Goal: Information Seeking & Learning: Learn about a topic

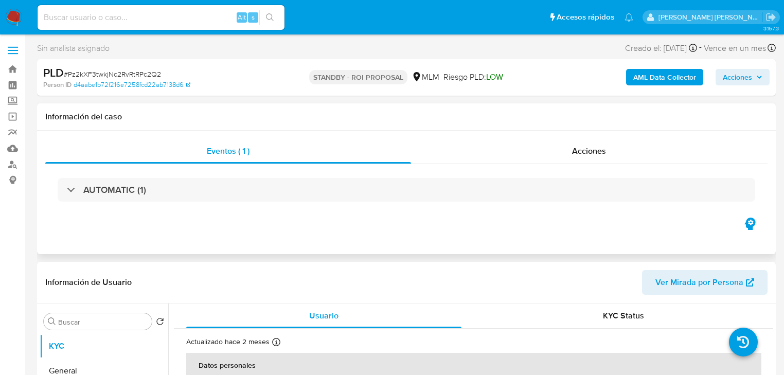
select select "10"
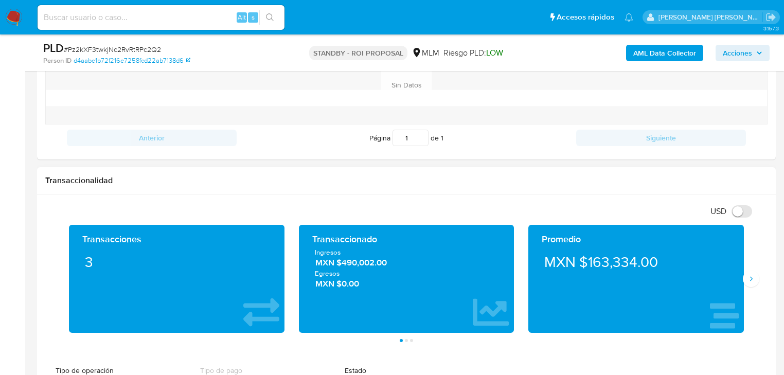
scroll to position [617, 0]
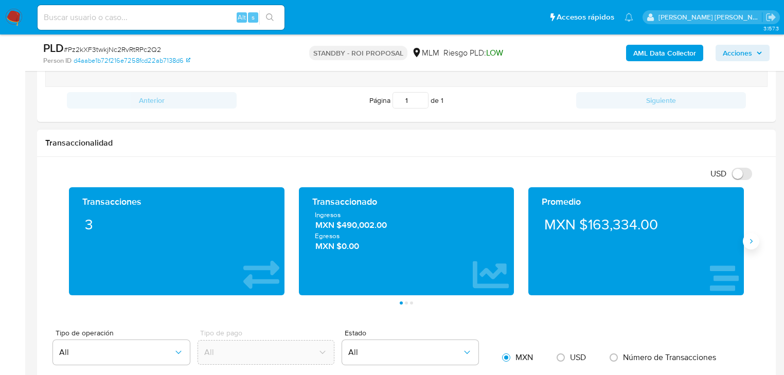
click at [750, 242] on icon "Siguiente" at bounding box center [751, 241] width 8 height 8
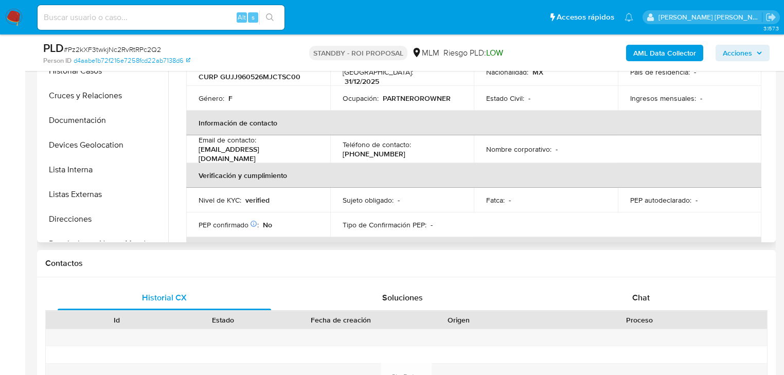
scroll to position [0, 0]
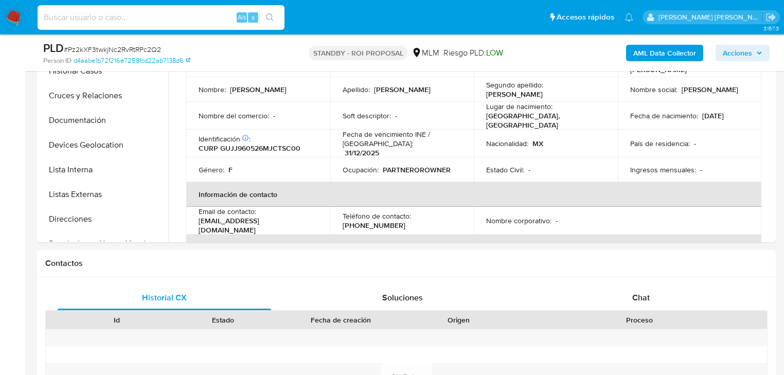
click at [93, 15] on input at bounding box center [161, 17] width 247 height 13
paste input "BxmzppHAbVHBjhETRgAdEFIt"
type input "BxmzppHAbVHBjhETRgAdEFIt"
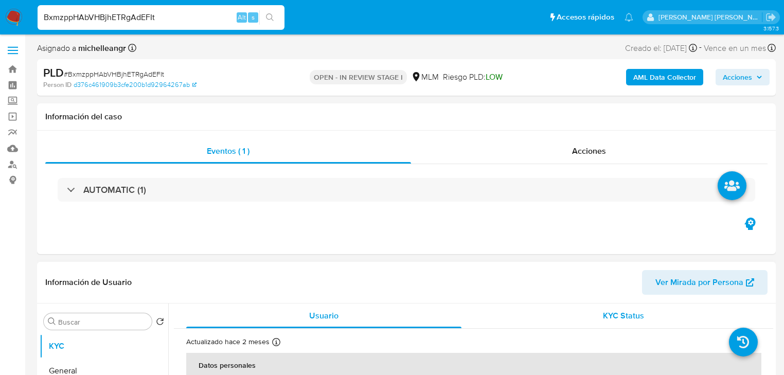
select select "10"
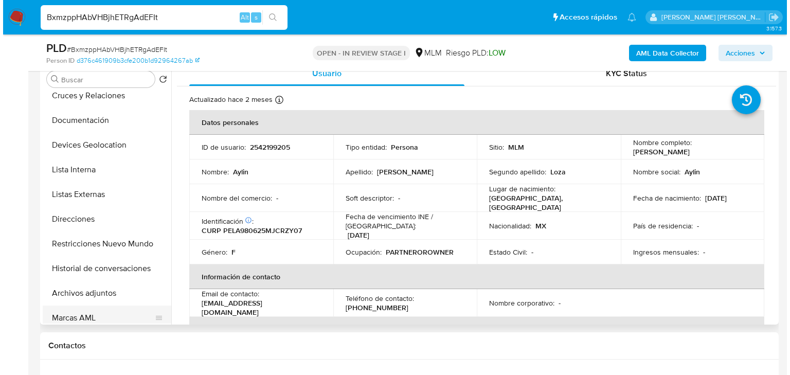
scroll to position [165, 0]
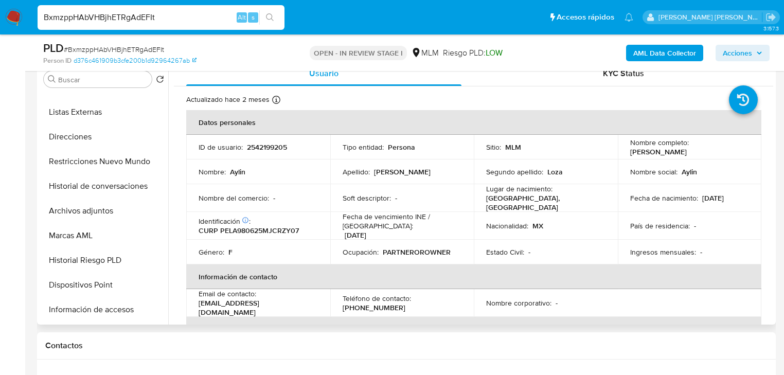
click at [114, 210] on button "Archivos adjuntos" at bounding box center [104, 211] width 129 height 25
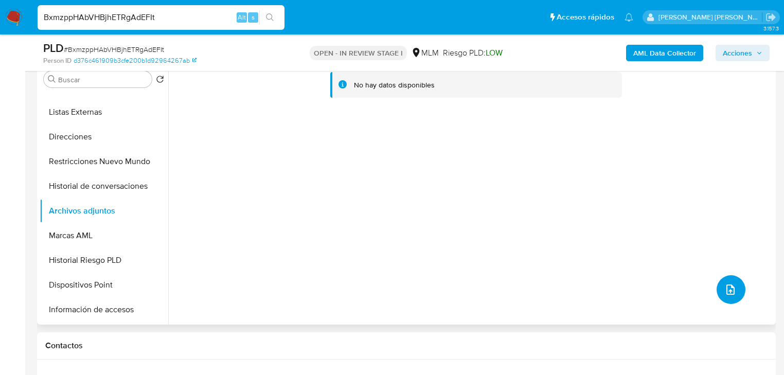
click at [724, 284] on span "upload-file" at bounding box center [730, 289] width 12 height 12
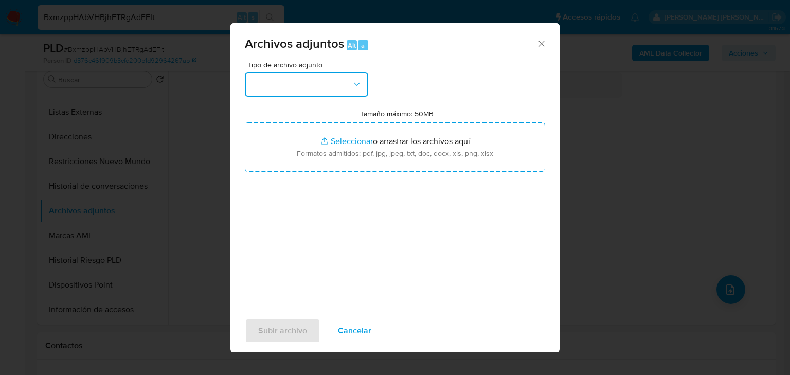
click at [336, 88] on button "button" at bounding box center [306, 84] width 123 height 25
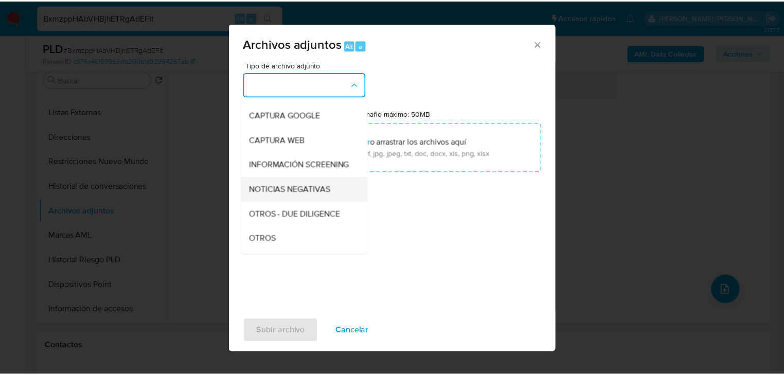
scroll to position [82, 0]
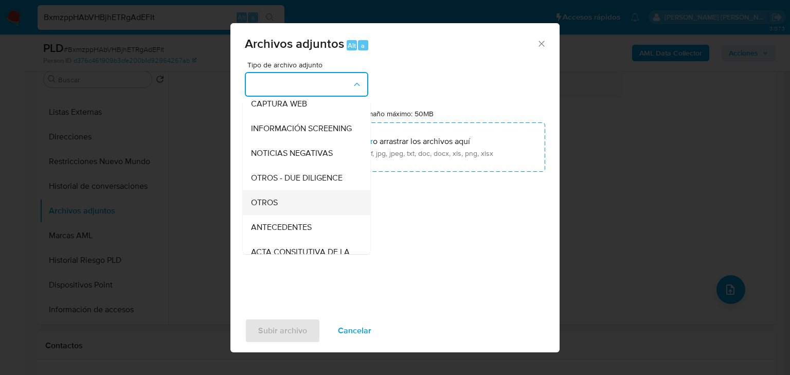
click at [270, 208] on span "OTROS" at bounding box center [264, 203] width 27 height 10
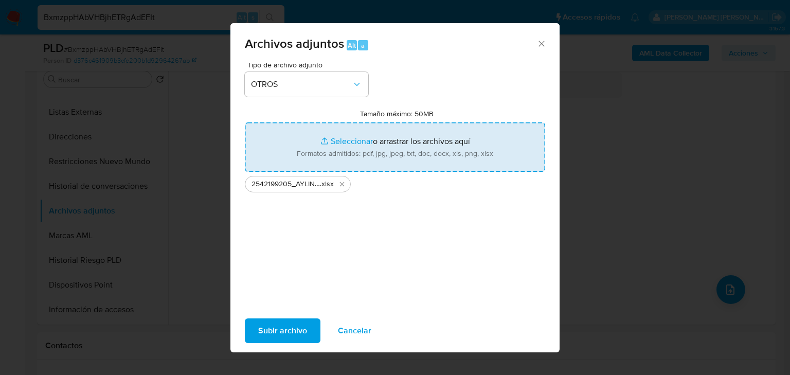
type input "C:\fakepath\2542199205_AYLIN PEREZ LOZA_AGO25.pdf"
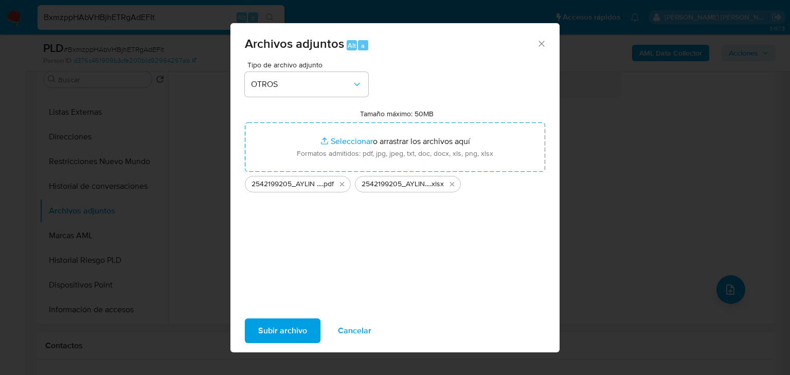
click at [296, 329] on span "Subir archivo" at bounding box center [282, 330] width 49 height 23
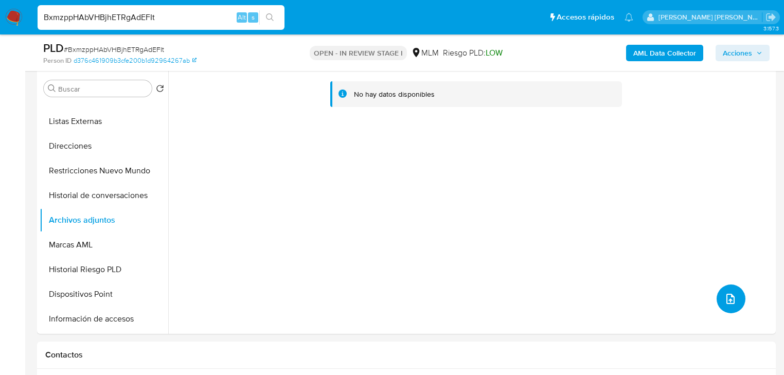
scroll to position [0, 0]
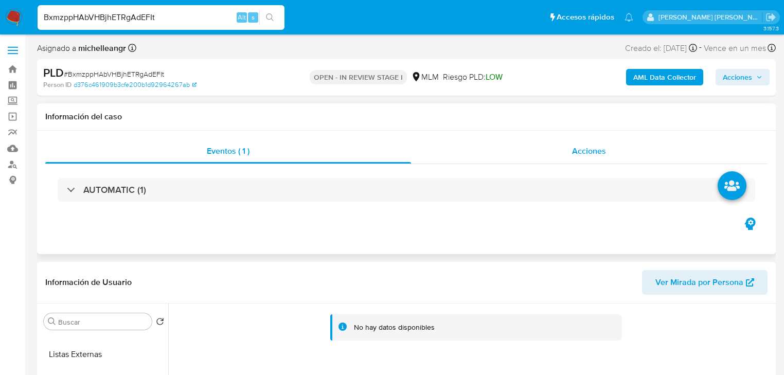
click at [598, 152] on span "Acciones" at bounding box center [589, 151] width 34 height 12
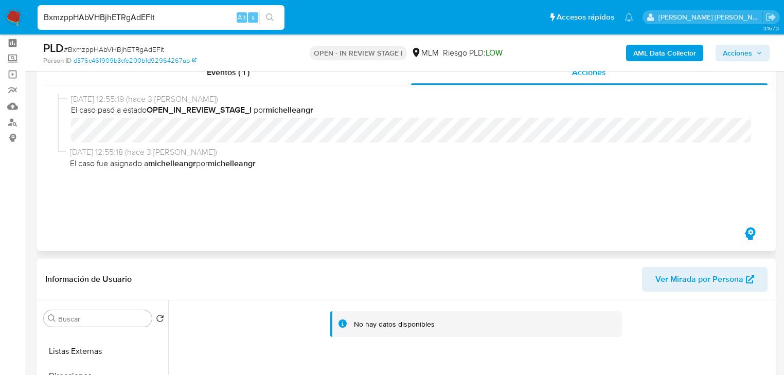
scroll to position [82, 0]
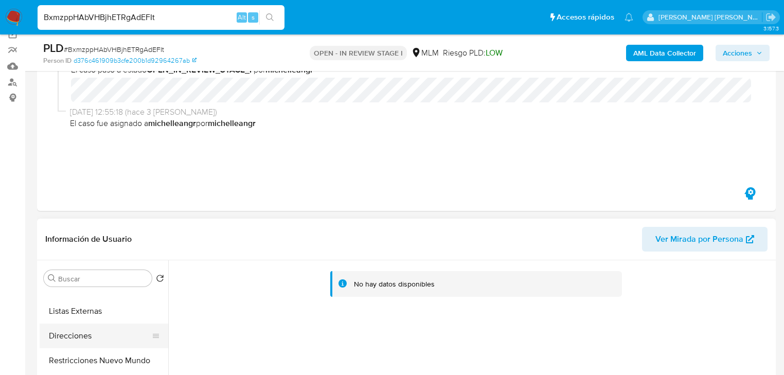
click at [103, 327] on button "Direcciones" at bounding box center [100, 336] width 120 height 25
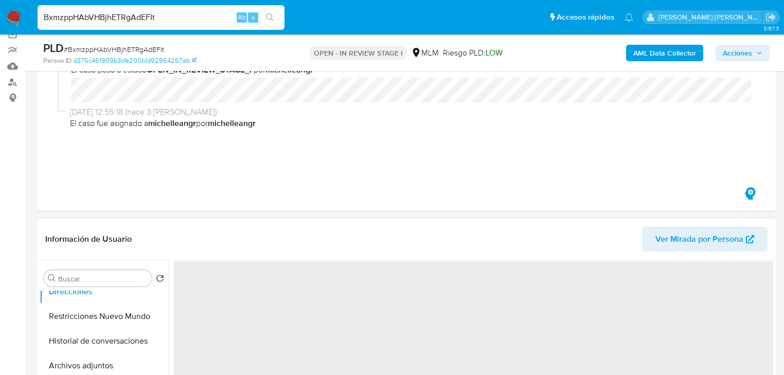
scroll to position [288, 0]
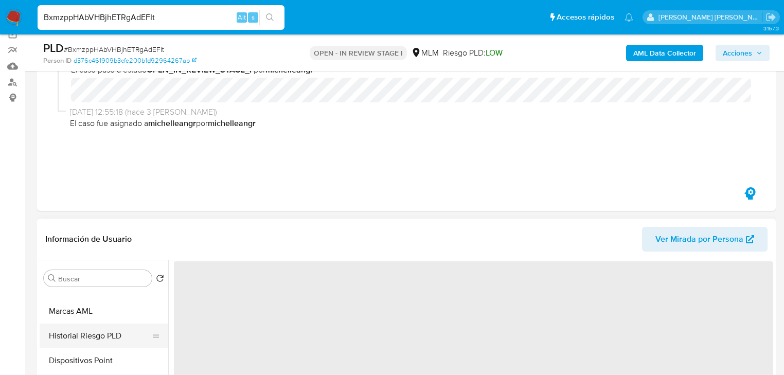
click at [120, 336] on button "Historial Riesgo PLD" at bounding box center [100, 336] width 120 height 25
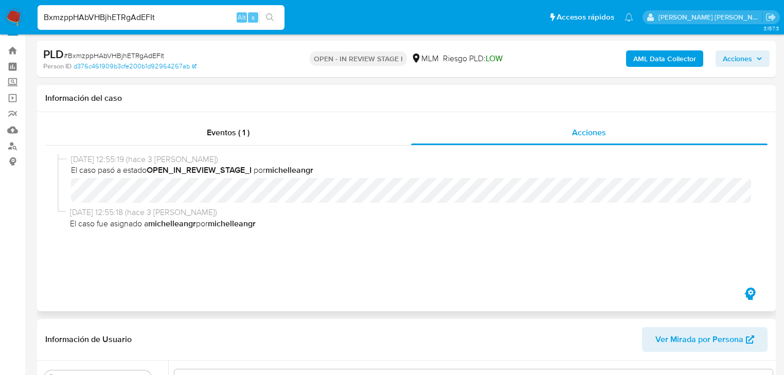
scroll to position [0, 0]
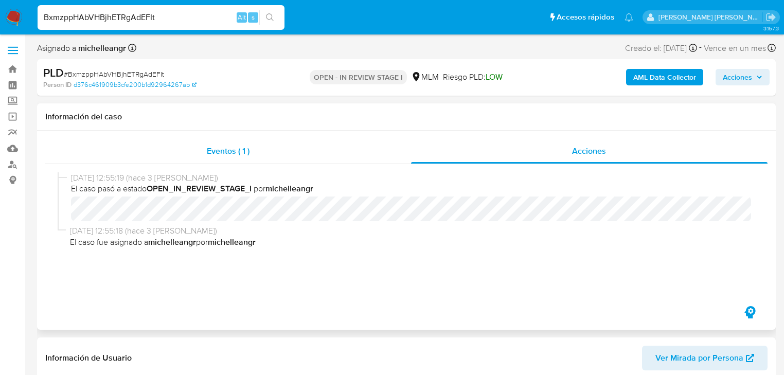
drag, startPoint x: 206, startPoint y: 152, endPoint x: 608, endPoint y: 163, distance: 401.9
click at [206, 152] on div "Eventos ( 1 )" at bounding box center [228, 151] width 366 height 25
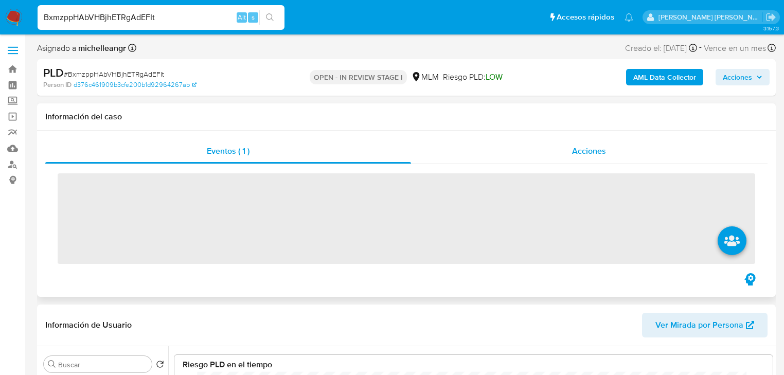
click at [624, 157] on div "Acciones" at bounding box center [589, 151] width 357 height 25
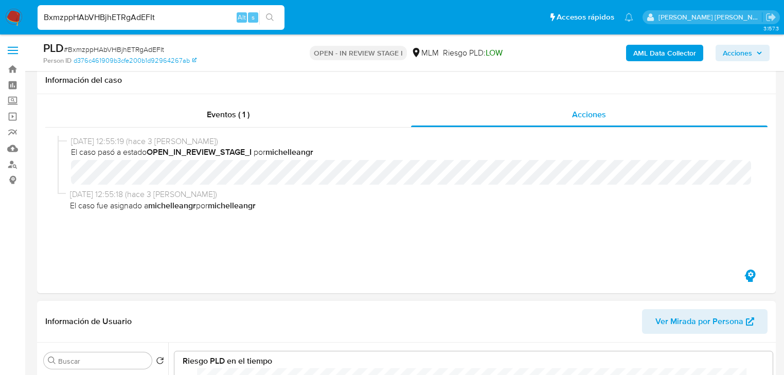
scroll to position [206, 0]
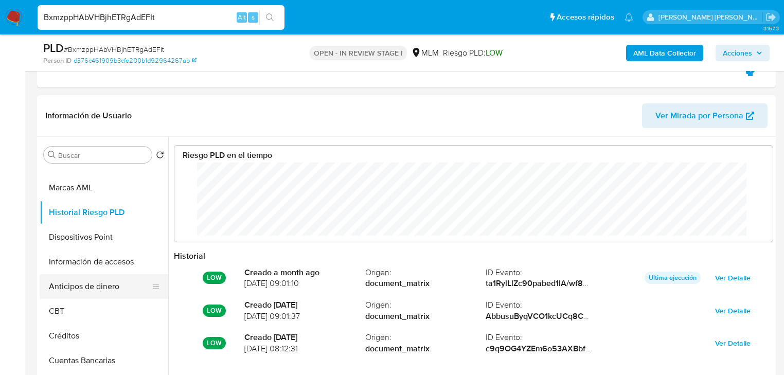
drag, startPoint x: 76, startPoint y: 325, endPoint x: 113, endPoint y: 275, distance: 62.5
click at [76, 325] on button "Créditos" at bounding box center [104, 336] width 129 height 25
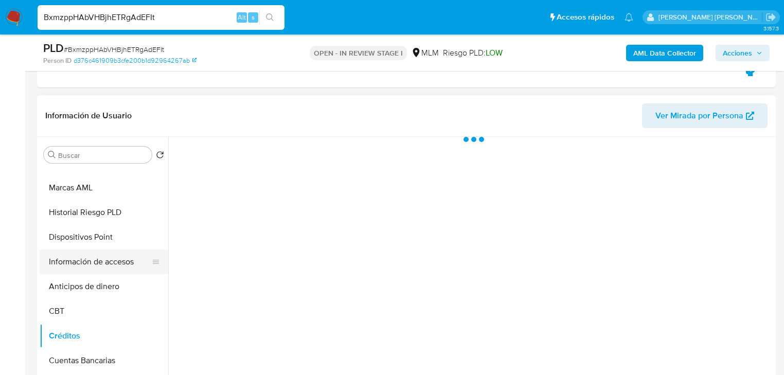
click at [125, 255] on button "Información de accesos" at bounding box center [100, 262] width 120 height 25
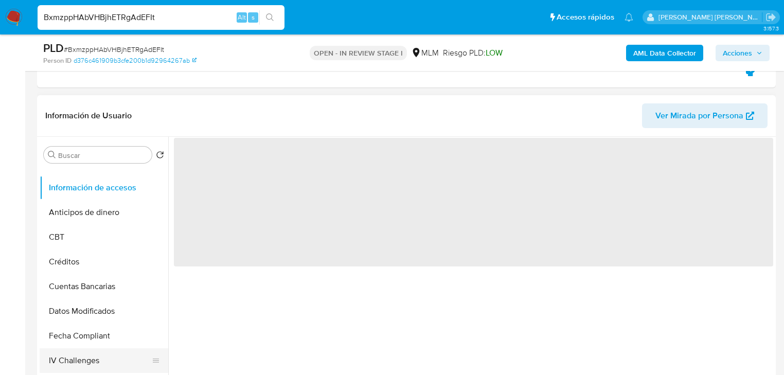
scroll to position [434, 0]
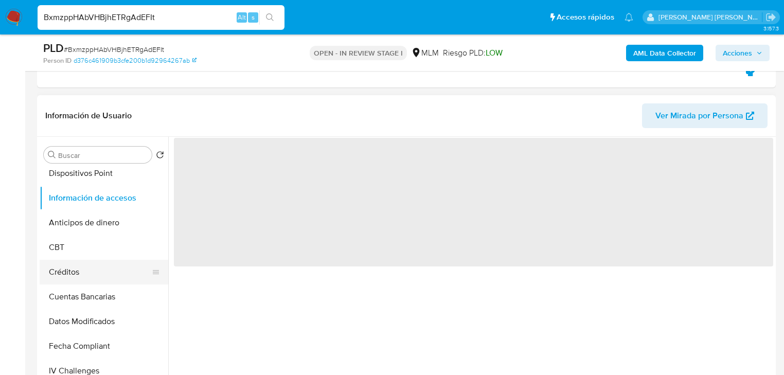
drag, startPoint x: 104, startPoint y: 268, endPoint x: 102, endPoint y: 248, distance: 19.7
click at [104, 266] on button "Créditos" at bounding box center [104, 272] width 129 height 25
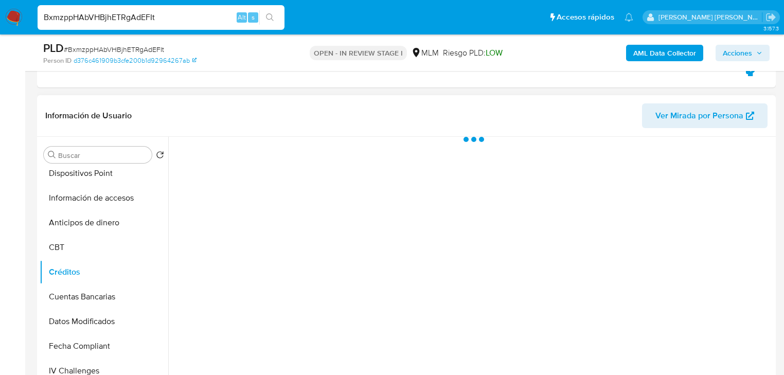
scroll to position [228, 0]
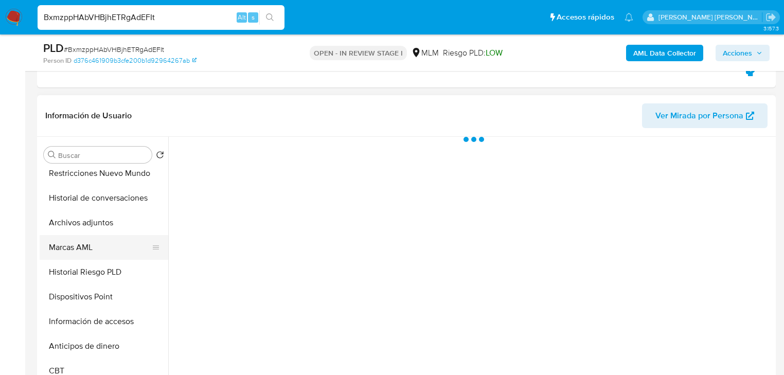
click at [106, 246] on button "Marcas AML" at bounding box center [100, 247] width 120 height 25
click at [119, 230] on button "Archivos adjuntos" at bounding box center [100, 222] width 120 height 25
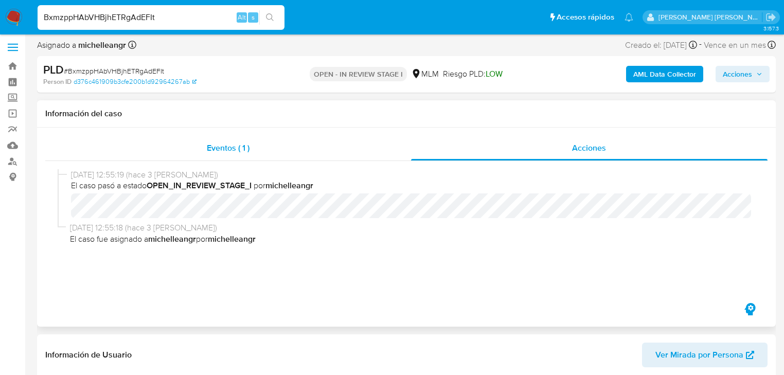
scroll to position [0, 0]
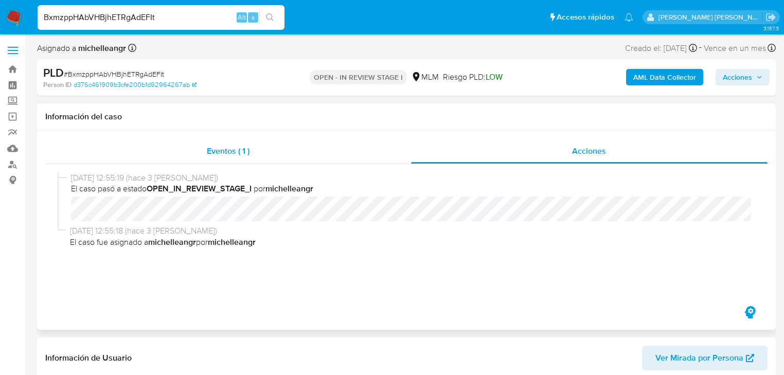
drag, startPoint x: 231, startPoint y: 153, endPoint x: 237, endPoint y: 152, distance: 5.9
click at [232, 152] on span "Eventos ( 1 )" at bounding box center [228, 151] width 43 height 12
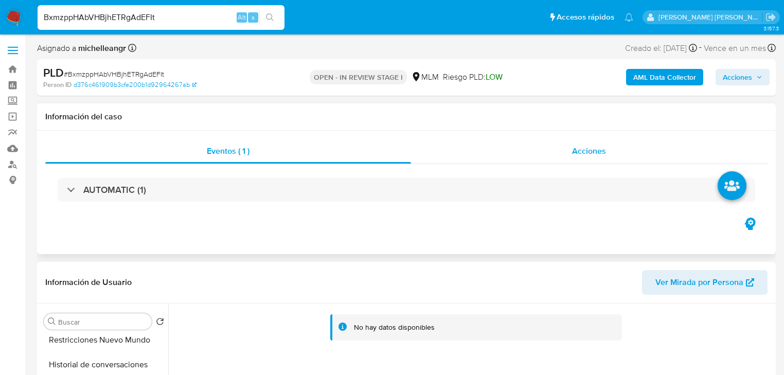
click at [590, 150] on span "Acciones" at bounding box center [589, 151] width 34 height 12
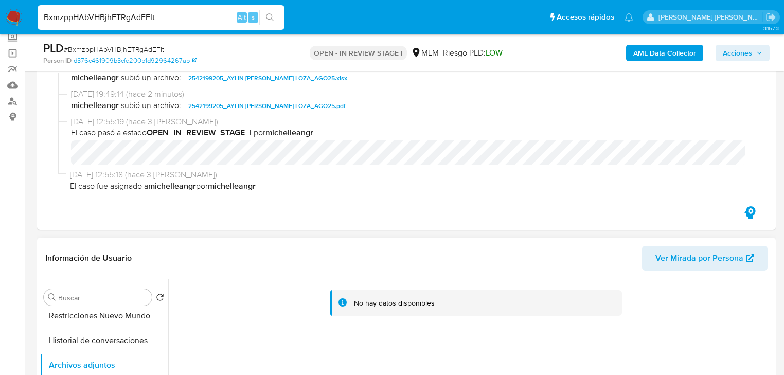
scroll to position [123, 0]
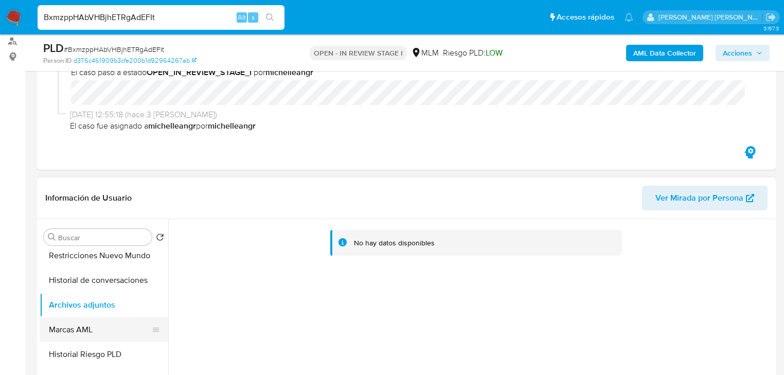
click at [121, 324] on button "Marcas AML" at bounding box center [100, 329] width 120 height 25
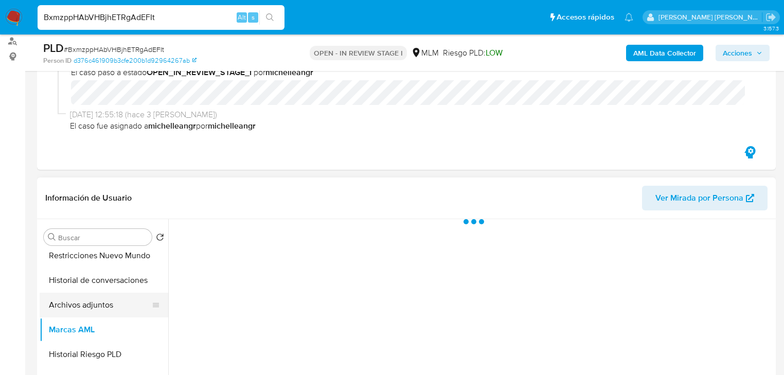
click at [119, 308] on button "Archivos adjuntos" at bounding box center [100, 305] width 120 height 25
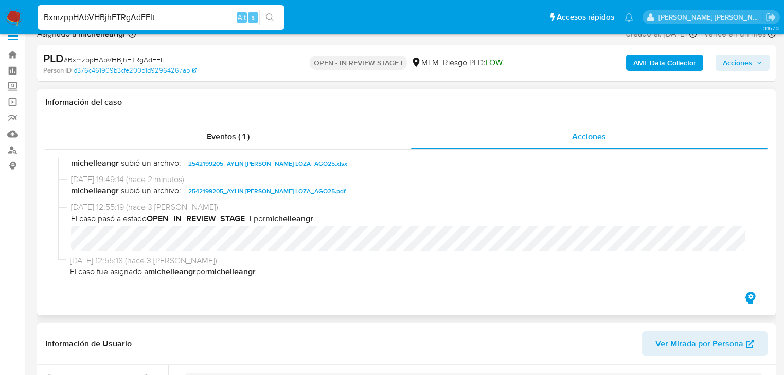
scroll to position [0, 0]
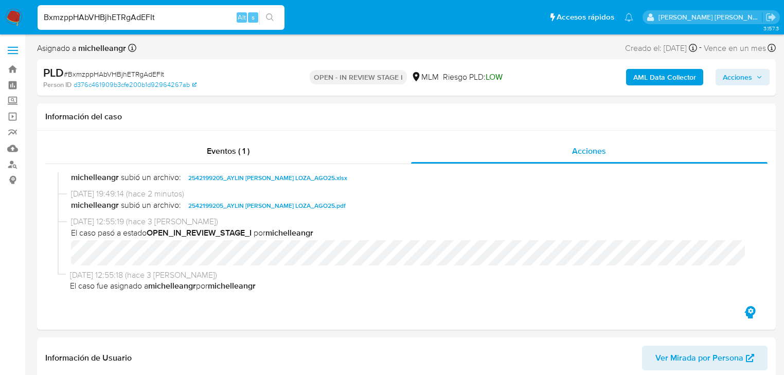
click at [741, 82] on span "Acciones" at bounding box center [737, 77] width 29 height 16
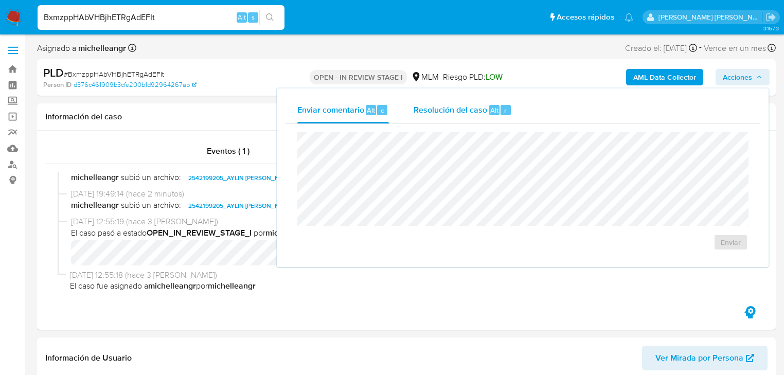
click at [476, 114] on span "Resolución del caso" at bounding box center [451, 110] width 74 height 12
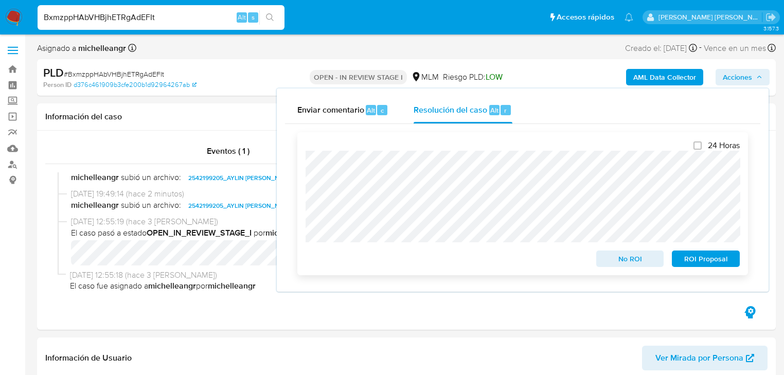
click at [691, 256] on span "ROI Proposal" at bounding box center [706, 259] width 54 height 14
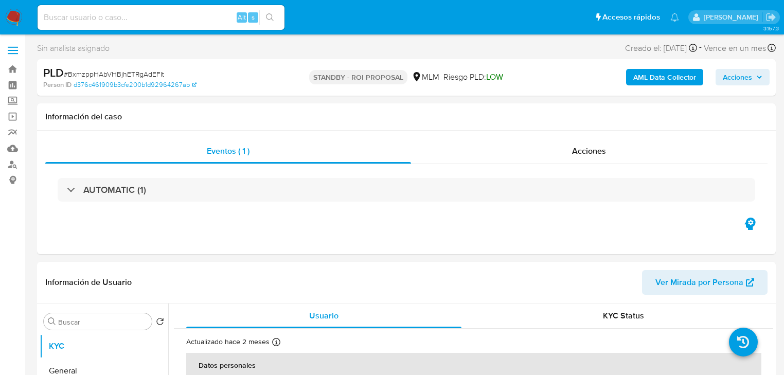
select select "10"
click at [579, 155] on span "Acciones" at bounding box center [589, 151] width 34 height 12
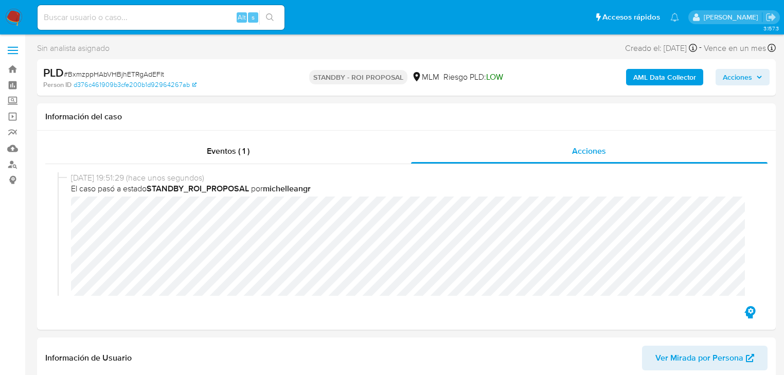
click at [18, 21] on img at bounding box center [13, 17] width 17 height 17
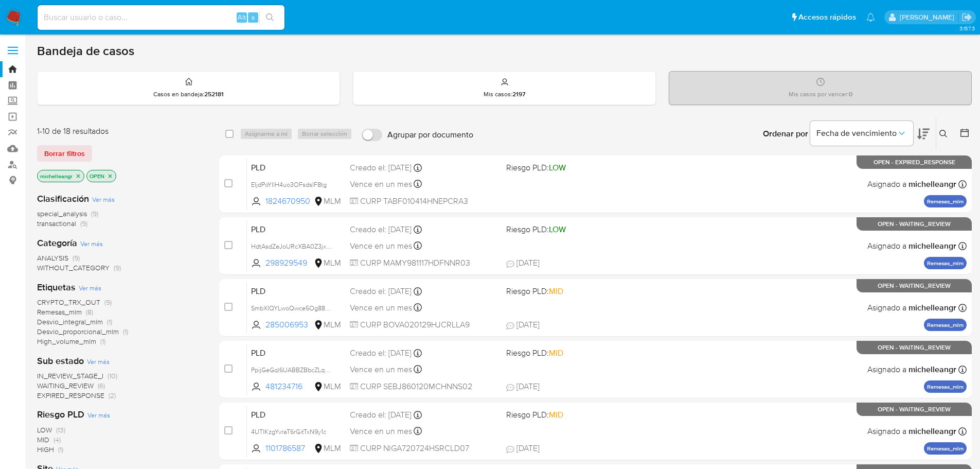
click at [80, 176] on icon "close-filter" at bounding box center [78, 176] width 6 height 6
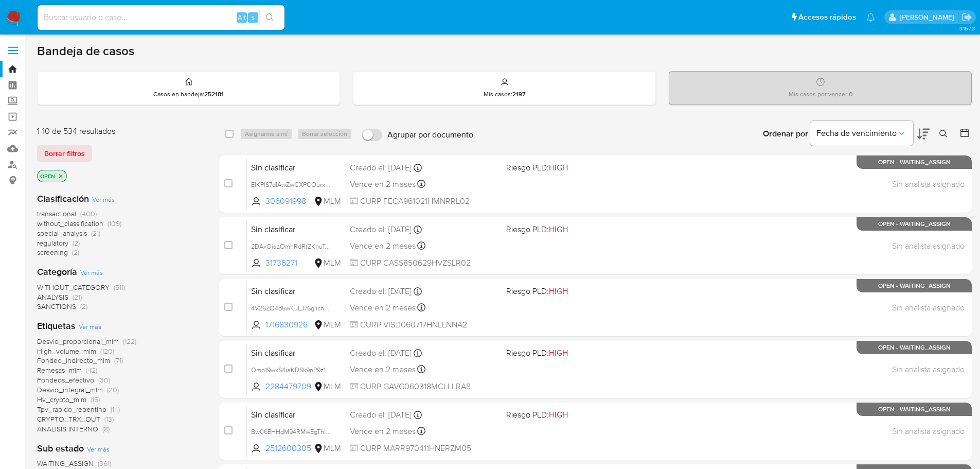
click at [790, 132] on icon at bounding box center [943, 134] width 8 height 8
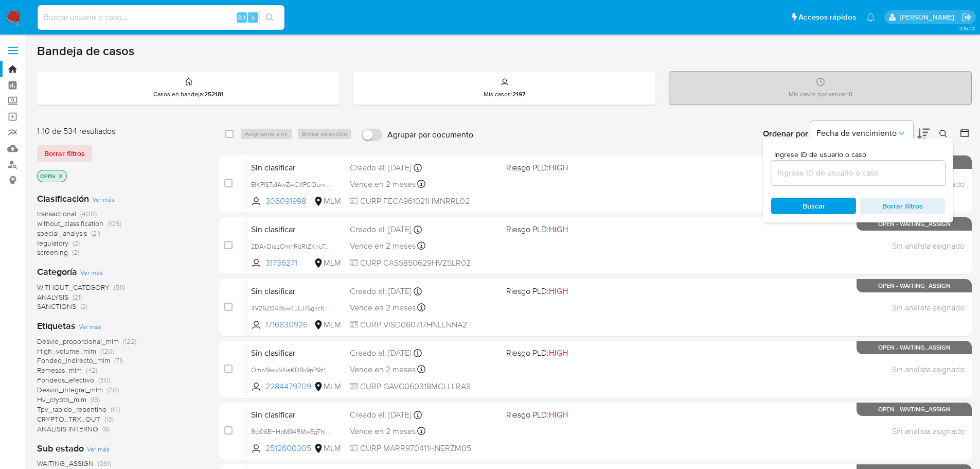
click at [790, 176] on input at bounding box center [858, 172] width 174 height 13
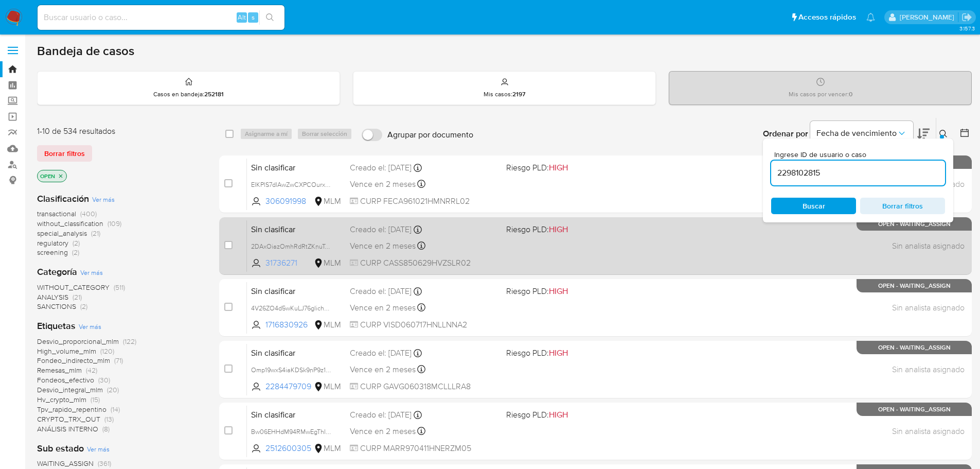
type input "2298102815"
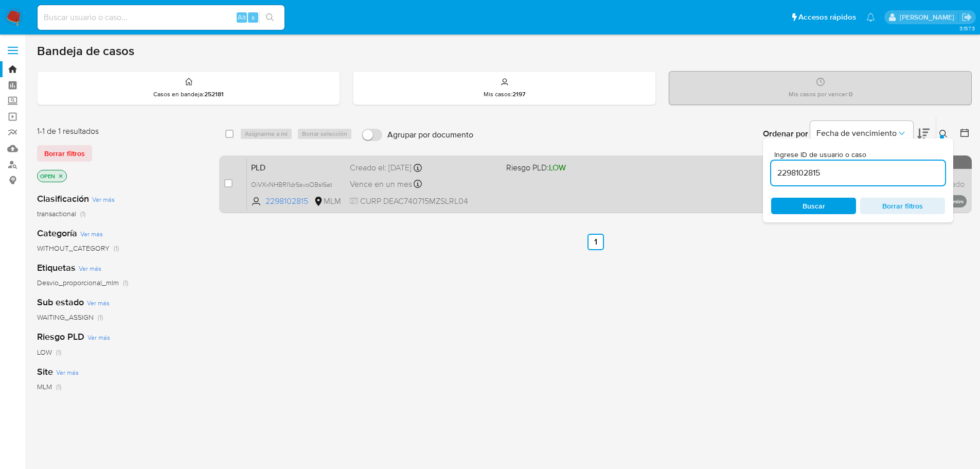
click at [336, 186] on span "OiVXxNHBRI1drSsvoOBsI6at" at bounding box center [296, 184] width 91 height 11
click at [329, 182] on span "OiVXxNHBRI1drSsvoOBsI6at" at bounding box center [291, 183] width 81 height 11
click at [230, 179] on input "checkbox" at bounding box center [228, 183] width 8 height 8
checkbox input "true"
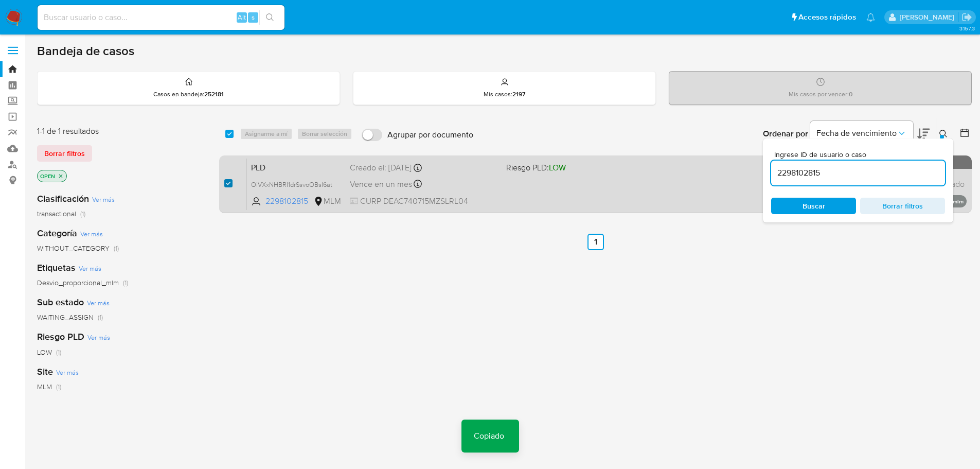
checkbox input "true"
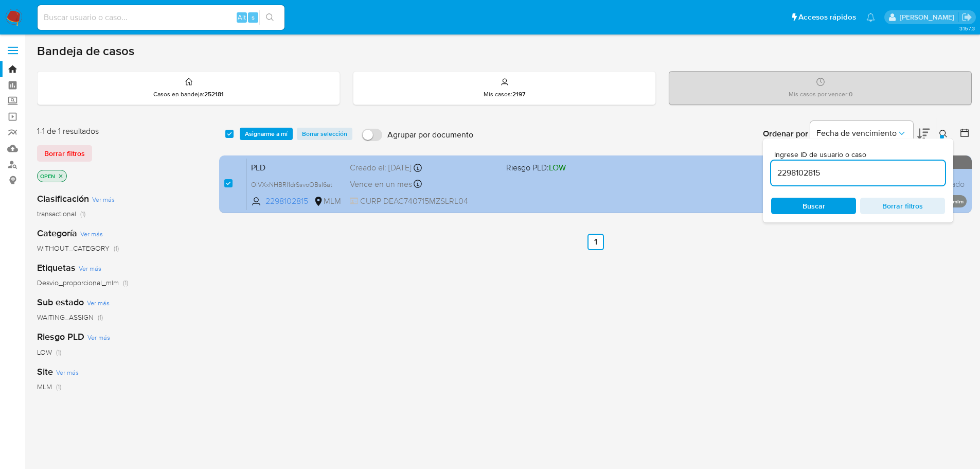
drag, startPoint x: 806, startPoint y: 174, endPoint x: 539, endPoint y: 165, distance: 267.7
click at [539, 165] on div "select-all-cases-checkbox Asignarme a mí Borrar selección Agrupar por documento…" at bounding box center [595, 167] width 753 height 100
type input "2305605442"
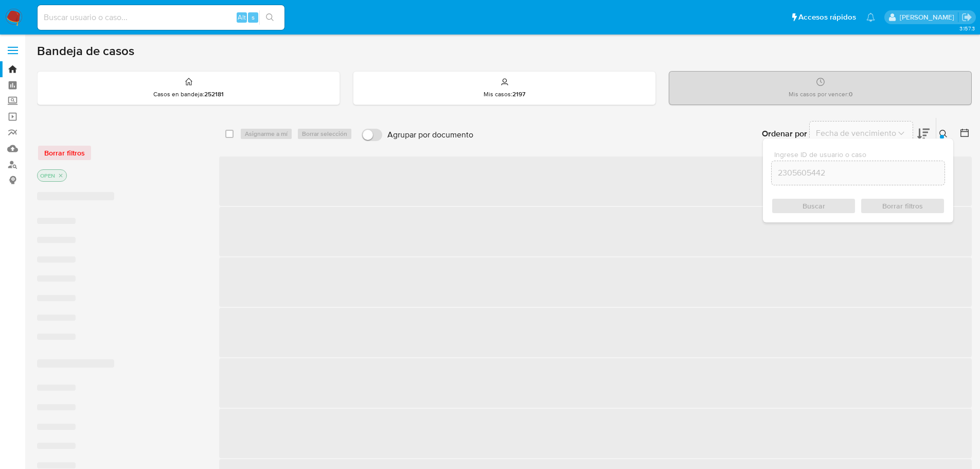
checkbox input "false"
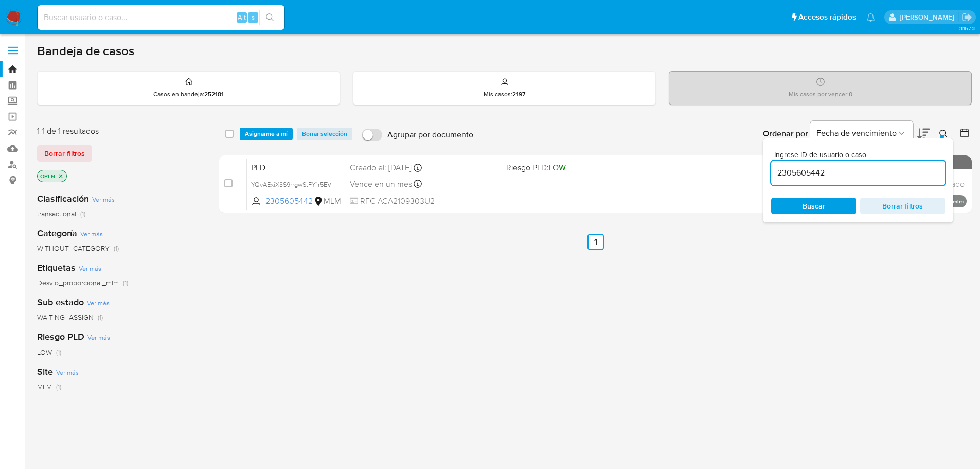
click at [335, 184] on span "YQvAExiX3S9rrgwStFY1r5EV" at bounding box center [296, 184] width 91 height 11
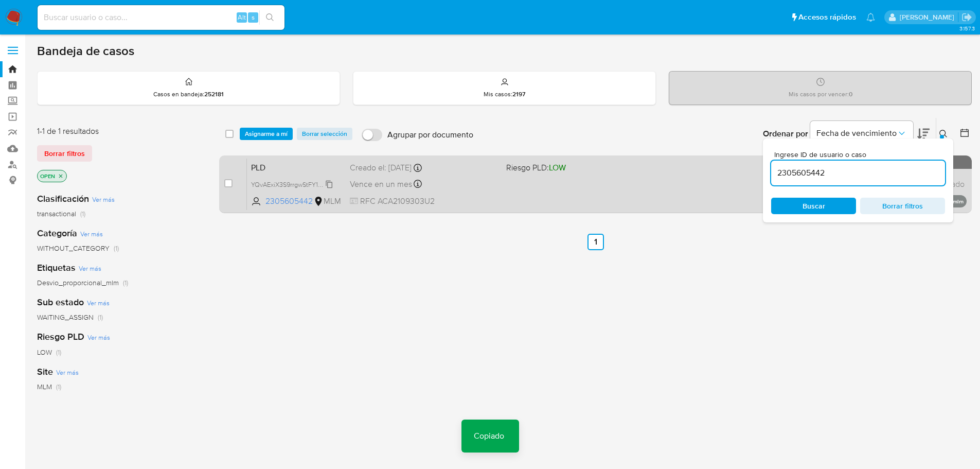
click at [314, 185] on span "YQvAExiX3S9rrgwStFY1r5EV" at bounding box center [291, 183] width 80 height 11
click at [326, 187] on span "YQvAExiX3S9rrgwStFY1r5EV" at bounding box center [291, 183] width 80 height 11
click at [227, 183] on input "checkbox" at bounding box center [228, 183] width 8 height 8
checkbox input "true"
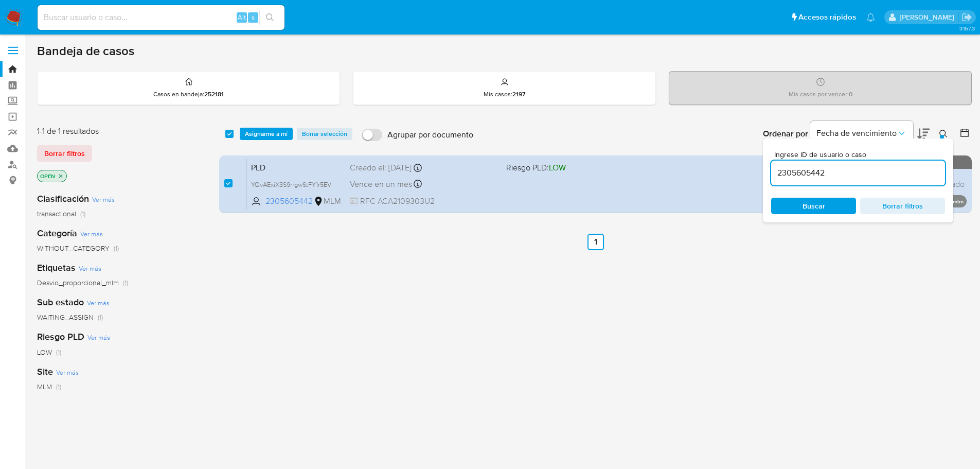
drag, startPoint x: 587, startPoint y: 161, endPoint x: 489, endPoint y: 149, distance: 99.0
click at [523, 154] on div "select-all-cases-checkbox Asignarme a mí Borrar selección Agrupar por documento…" at bounding box center [595, 167] width 753 height 100
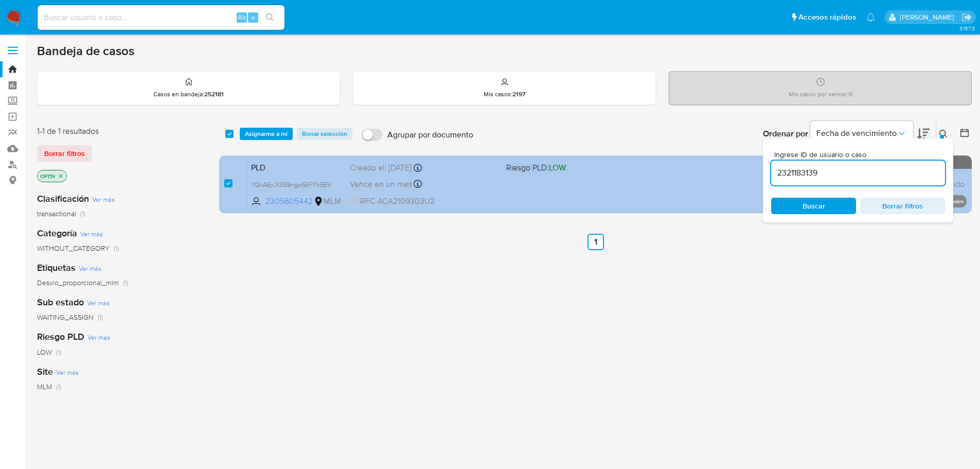
type input "2321183139"
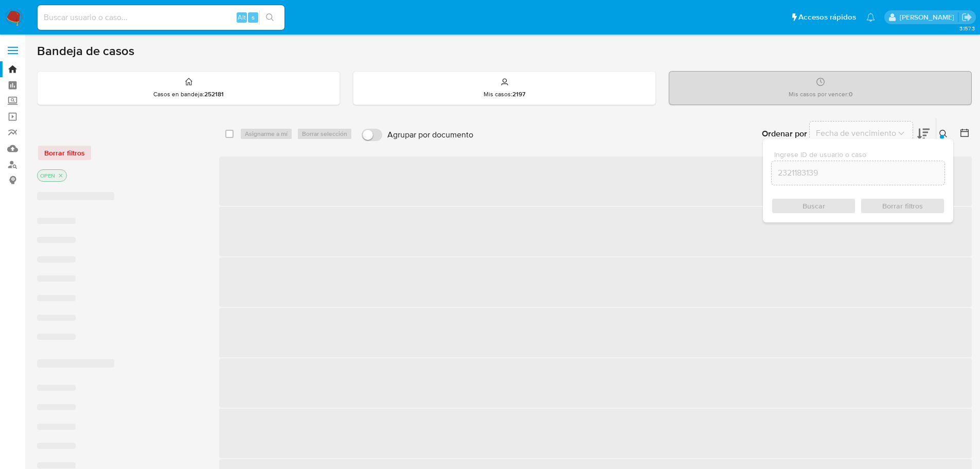
checkbox input "false"
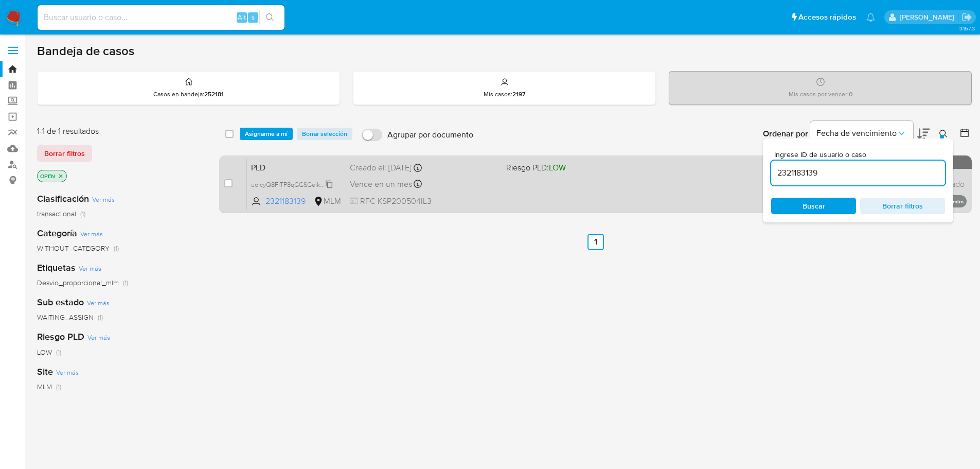
click at [321, 183] on span "uoicyQ8FlTP8qGGSGeikTTQM" at bounding box center [294, 183] width 86 height 11
click at [229, 182] on input "checkbox" at bounding box center [228, 183] width 8 height 8
checkbox input "true"
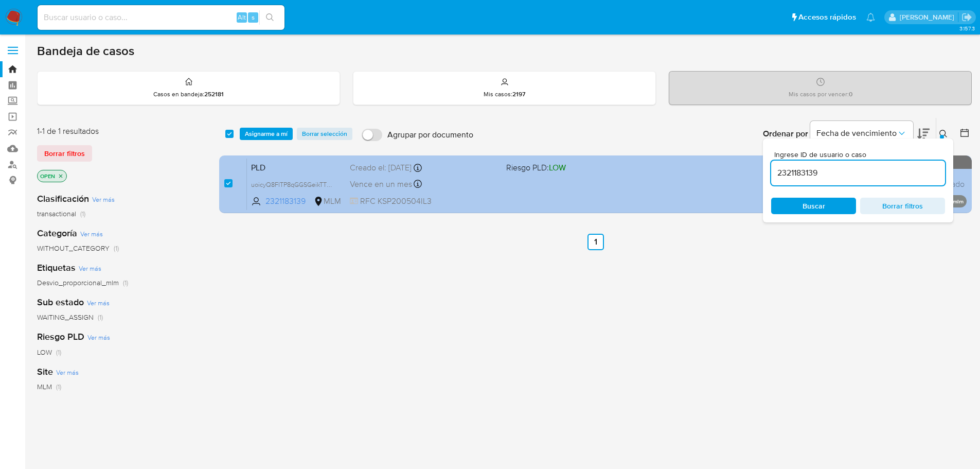
drag, startPoint x: 832, startPoint y: 174, endPoint x: 422, endPoint y: 163, distance: 409.7
click at [422, 163] on div "select-all-cases-checkbox Asignarme a mí Borrar selección Agrupar por documento…" at bounding box center [595, 167] width 753 height 100
type input "2467345916"
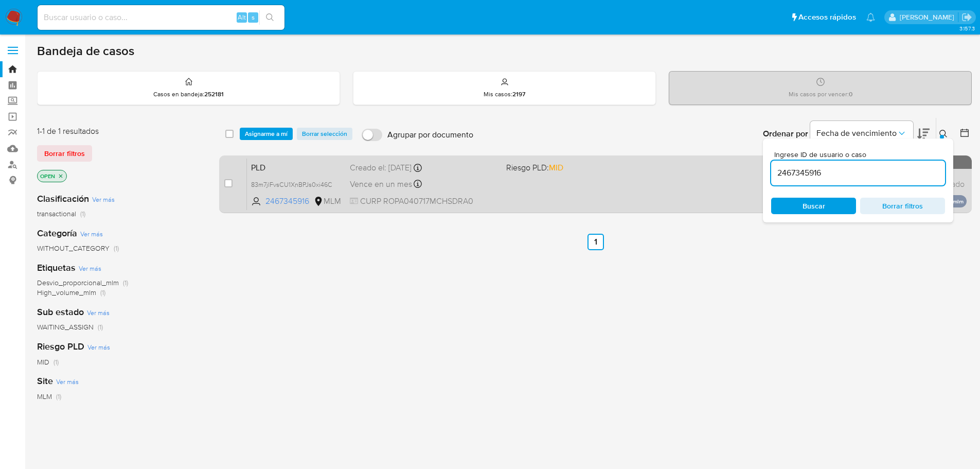
checkbox input "false"
click at [307, 185] on span "83m7jlFvsCU1XnBPJs0xi46C" at bounding box center [291, 183] width 81 height 11
click at [225, 183] on input "checkbox" at bounding box center [228, 183] width 8 height 8
checkbox input "true"
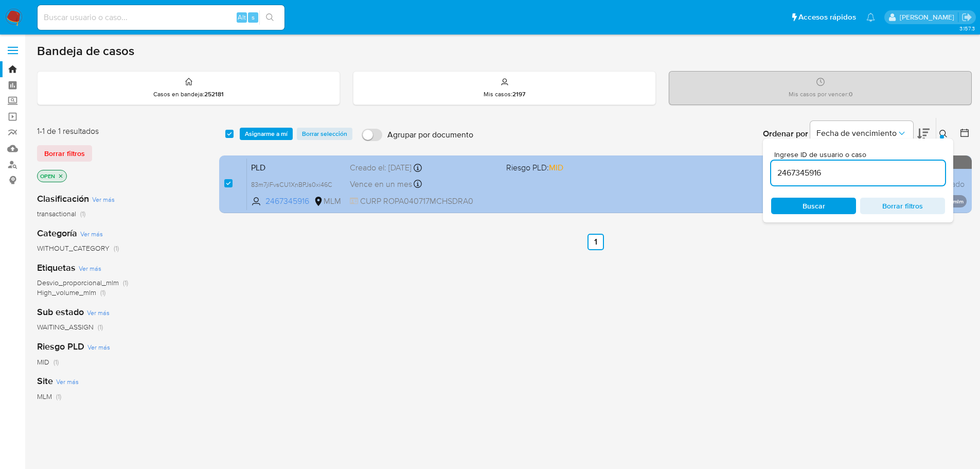
drag, startPoint x: 632, startPoint y: 168, endPoint x: 546, endPoint y: 166, distance: 85.9
click at [560, 166] on div "select-all-cases-checkbox Asignarme a mí Borrar selección Agrupar por documento…" at bounding box center [595, 167] width 753 height 100
type input "2520389617"
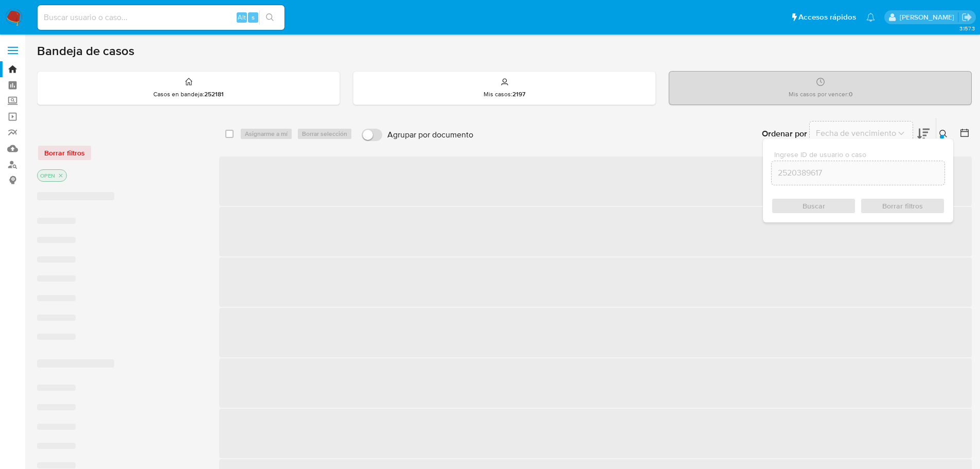
checkbox input "false"
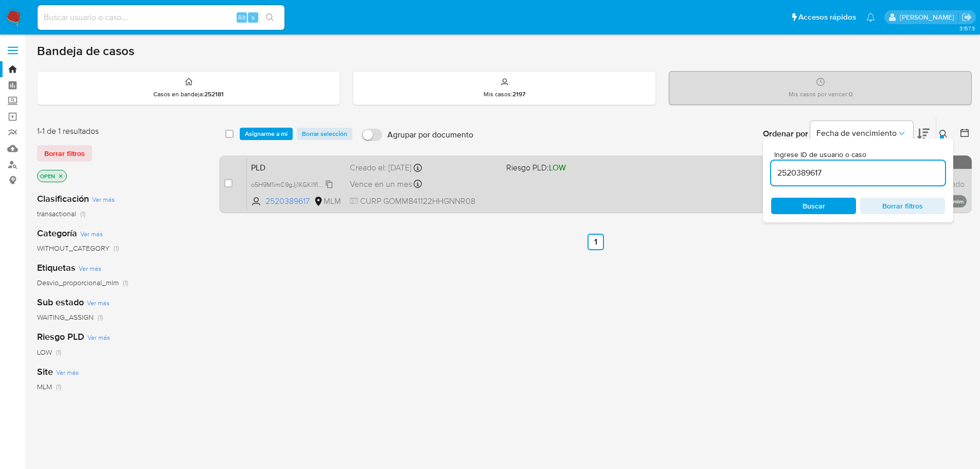
click at [331, 186] on icon at bounding box center [329, 184] width 8 height 8
click at [228, 180] on input "checkbox" at bounding box center [228, 183] width 8 height 8
checkbox input "true"
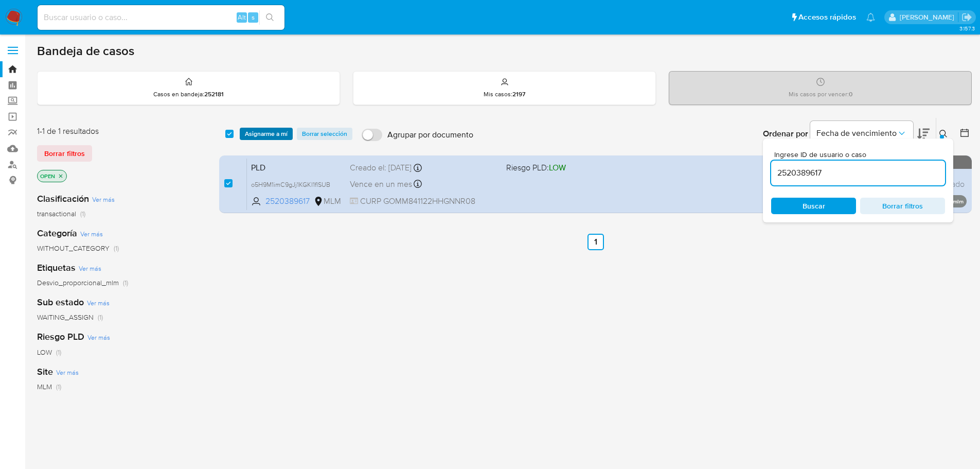
click at [283, 135] on span "Asignarme a mí" at bounding box center [266, 134] width 43 height 10
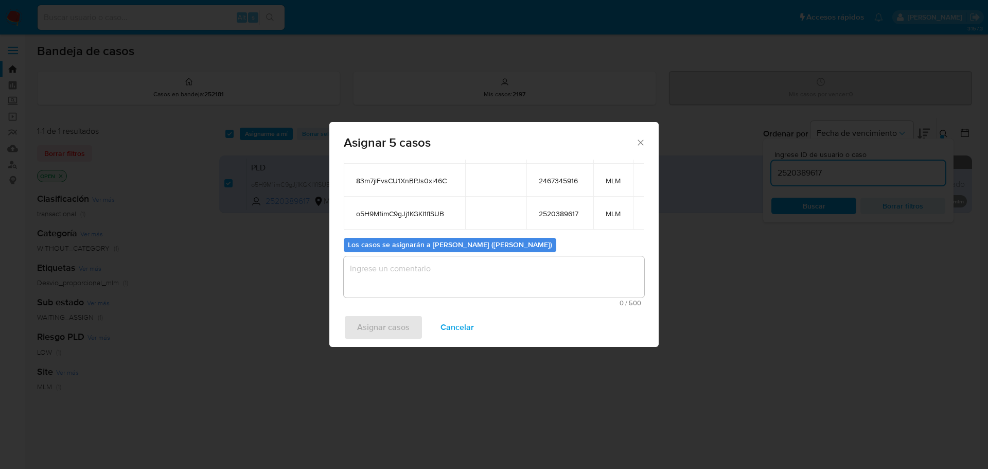
scroll to position [157, 0]
click at [437, 271] on textarea "assign-modal" at bounding box center [494, 276] width 300 height 41
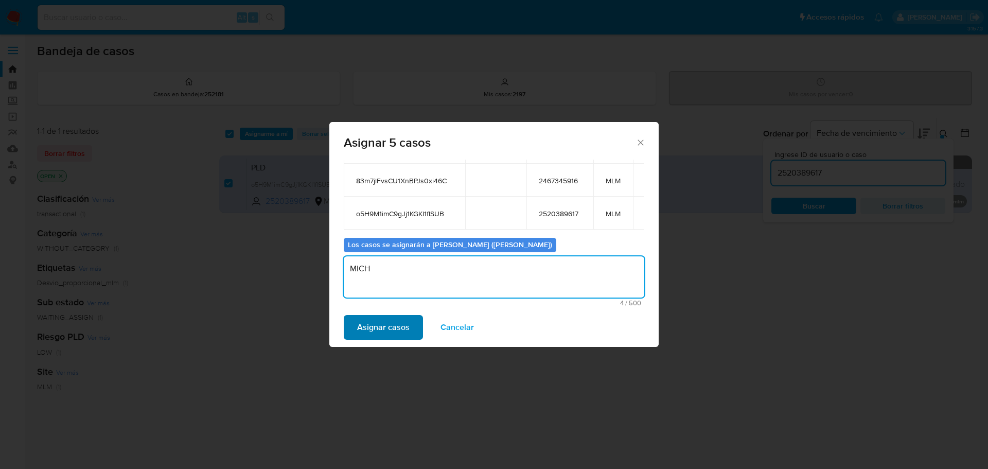
type textarea "MICH"
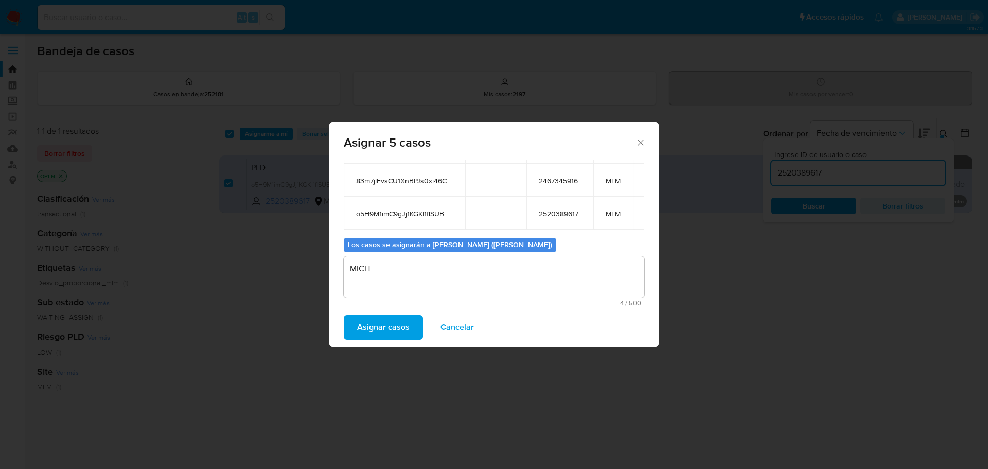
click at [379, 323] on span "Asignar casos" at bounding box center [383, 327] width 52 height 23
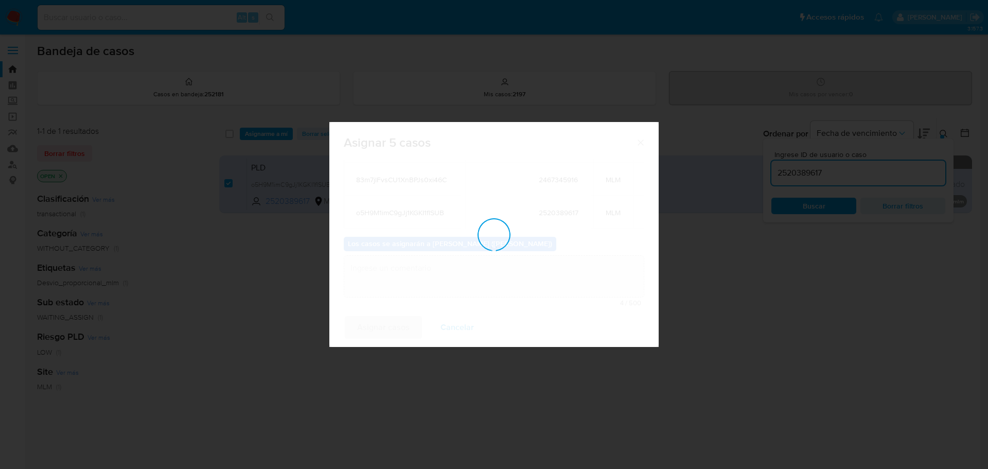
checkbox input "false"
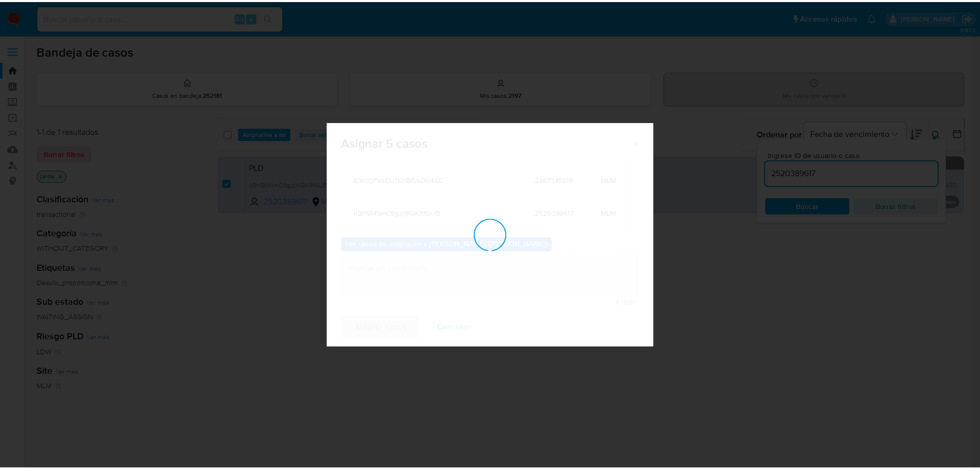
scroll to position [62, 0]
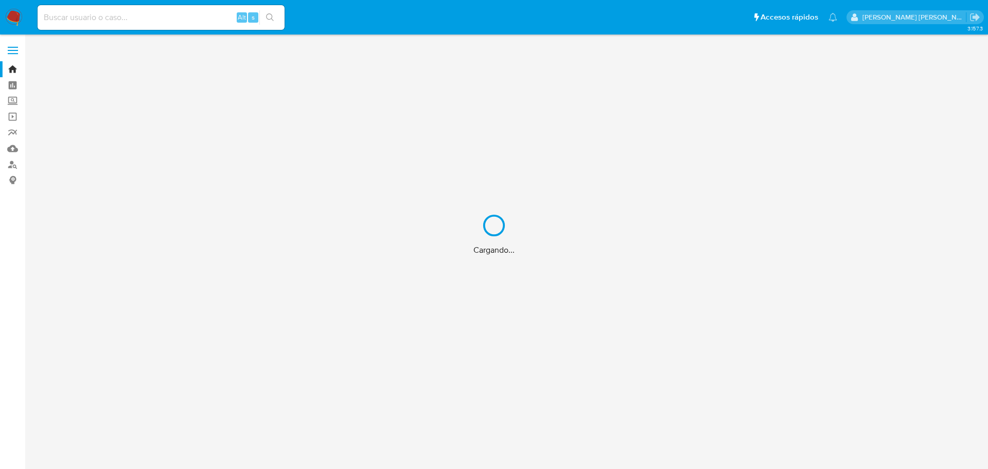
click at [105, 16] on div "Cargando..." at bounding box center [494, 234] width 988 height 469
click at [105, 16] on input at bounding box center [161, 17] width 247 height 13
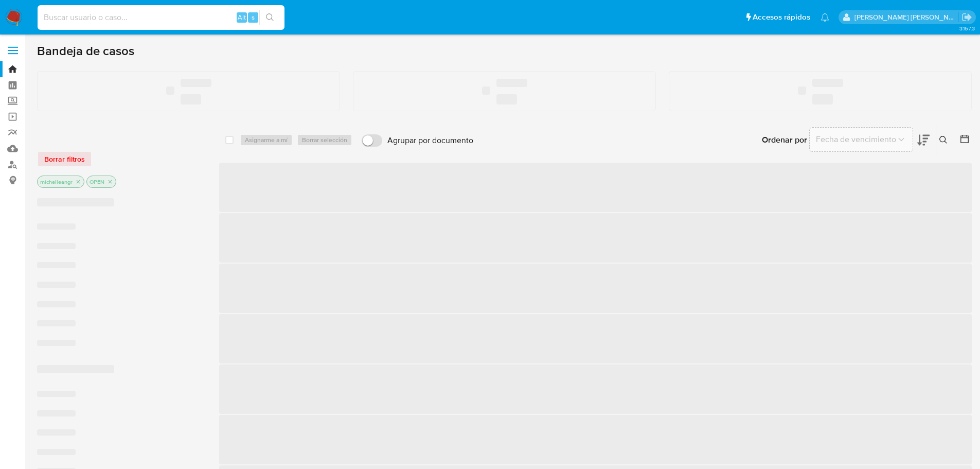
click at [105, 16] on input at bounding box center [161, 17] width 247 height 13
paste input "OiVXxNHBRI1drSsvoOBsI6at"
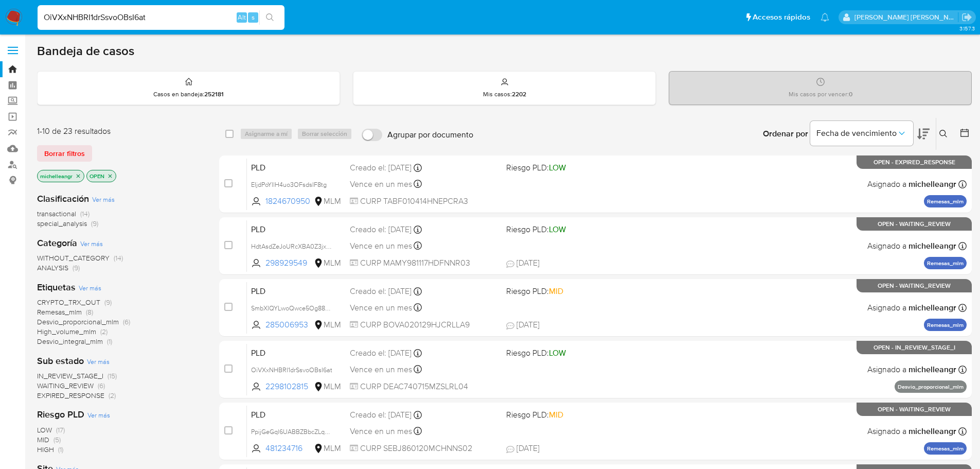
type input "OiVXxNHBRI1drSsvoOBsI6at"
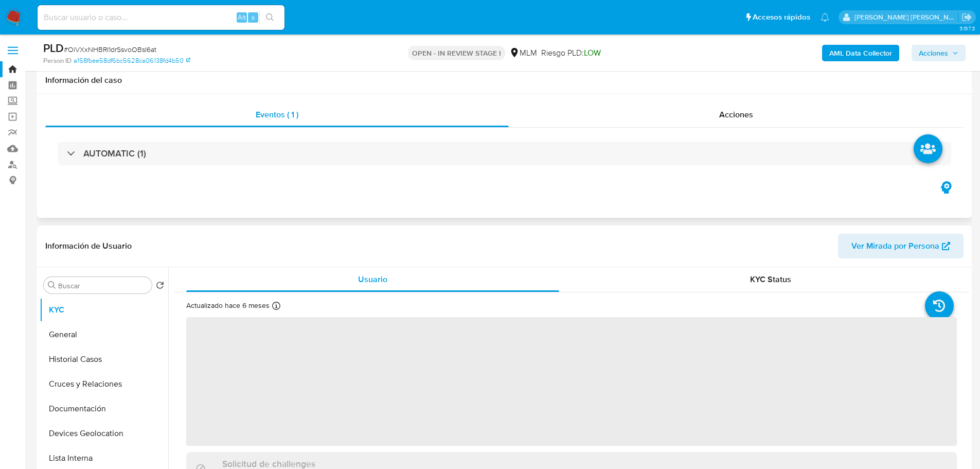
scroll to position [51, 0]
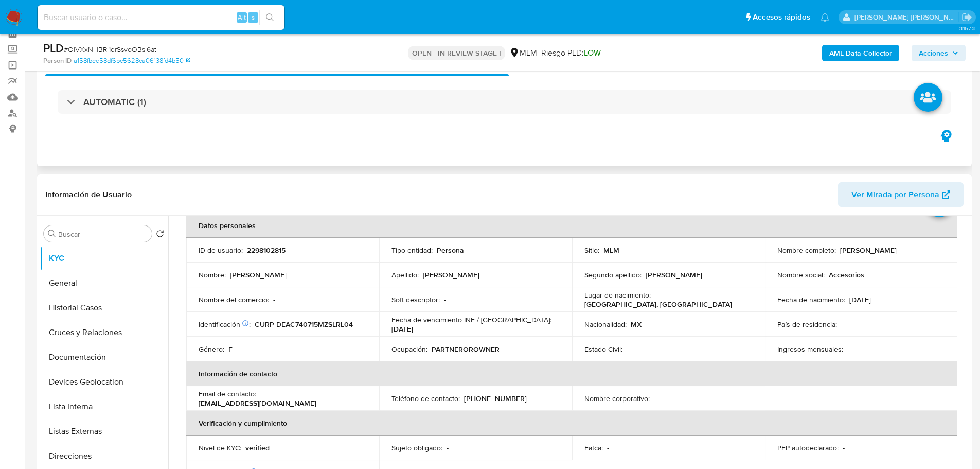
select select "10"
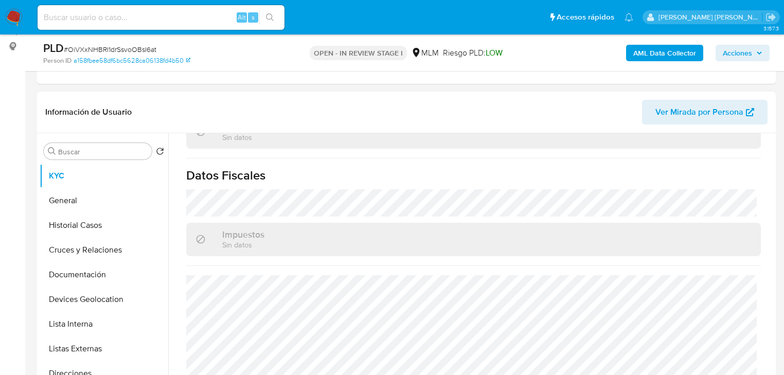
scroll to position [649, 0]
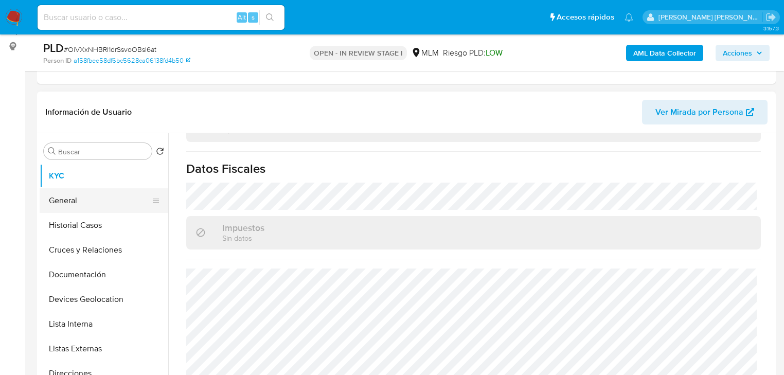
drag, startPoint x: 93, startPoint y: 195, endPoint x: 100, endPoint y: 195, distance: 7.7
click at [93, 195] on button "General" at bounding box center [100, 200] width 120 height 25
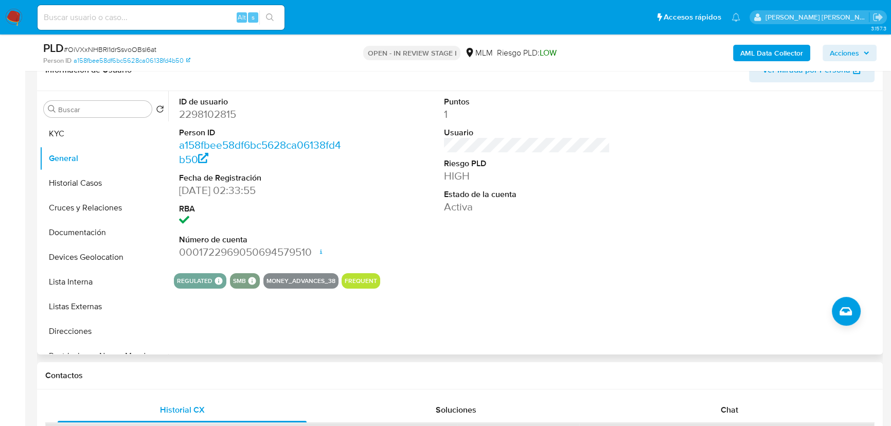
scroll to position [227, 0]
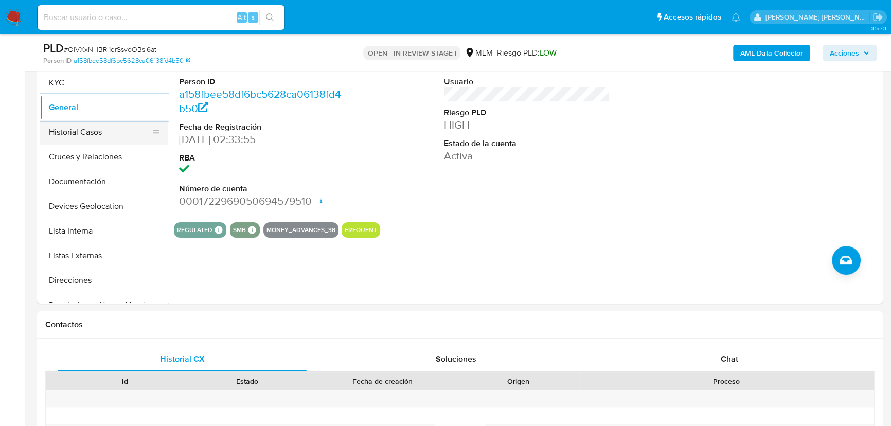
click at [107, 139] on button "Historial Casos" at bounding box center [100, 132] width 120 height 25
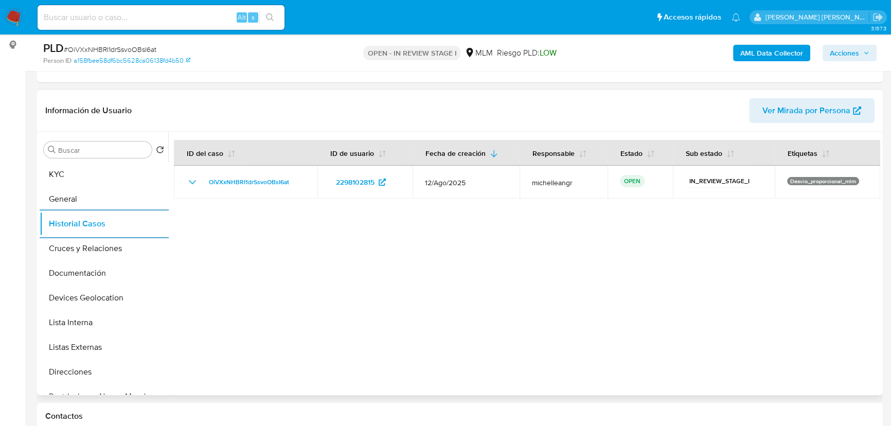
scroll to position [134, 0]
drag, startPoint x: 782, startPoint y: 236, endPoint x: 465, endPoint y: 204, distance: 319.1
click at [780, 231] on div at bounding box center [524, 264] width 712 height 263
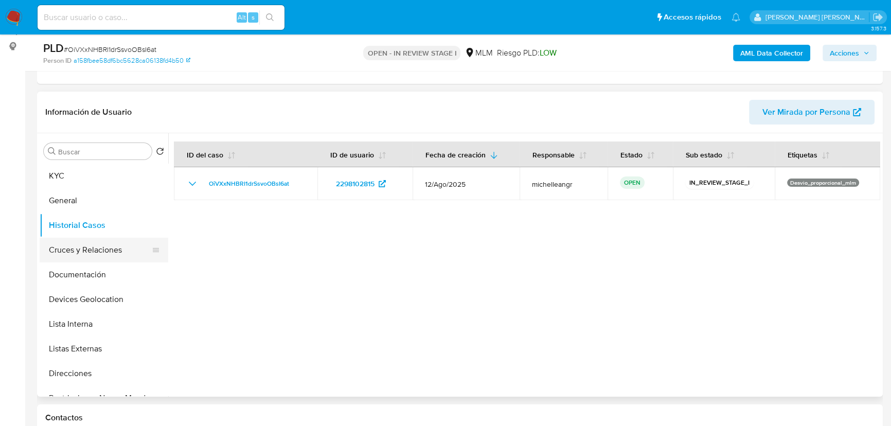
click at [93, 254] on button "Cruces y Relaciones" at bounding box center [100, 250] width 120 height 25
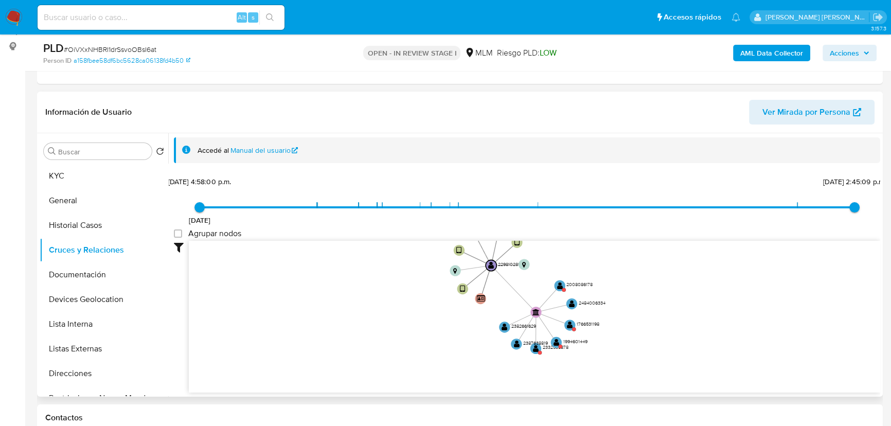
drag, startPoint x: 455, startPoint y: 309, endPoint x: 450, endPoint y: 329, distance: 21.1
click at [450, 329] on icon "user-2298102815  2298102815 device-67c3ff37f3fdc8a3729df62d  device-67ae7f4ea…" at bounding box center [534, 315] width 691 height 149
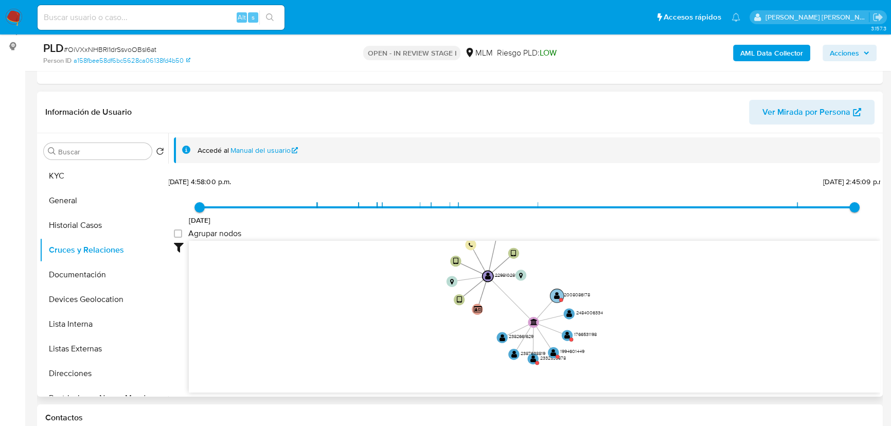
click at [555, 299] on circle at bounding box center [557, 296] width 14 height 14
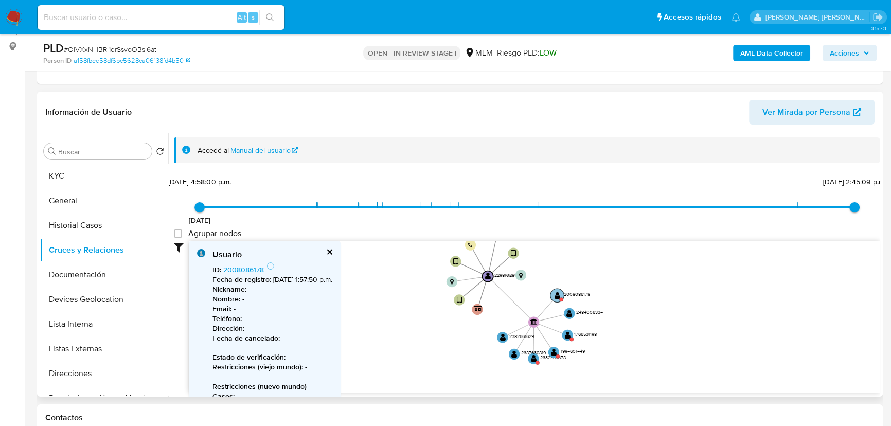
click at [553, 296] on circle at bounding box center [557, 296] width 14 height 14
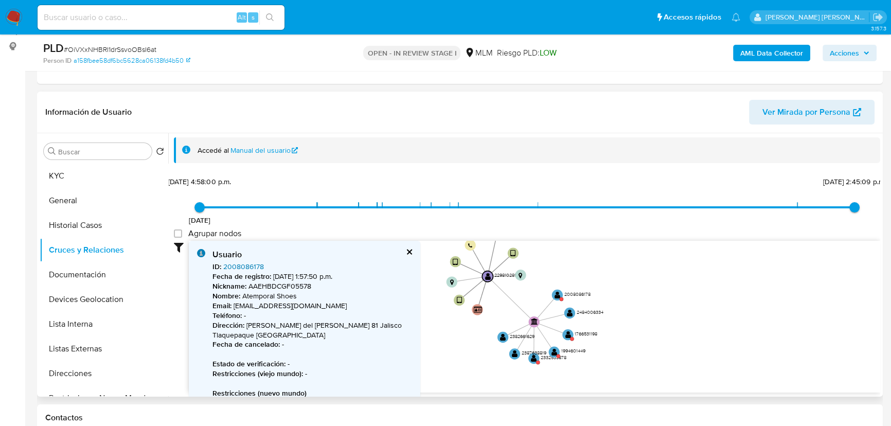
click at [248, 263] on link "2008086178" at bounding box center [243, 266] width 41 height 10
click at [565, 334] on text "" at bounding box center [568, 335] width 6 height 8
click at [564, 335] on circle at bounding box center [568, 335] width 14 height 14
click at [231, 258] on div "Usuario" at bounding box center [312, 254] width 200 height 11
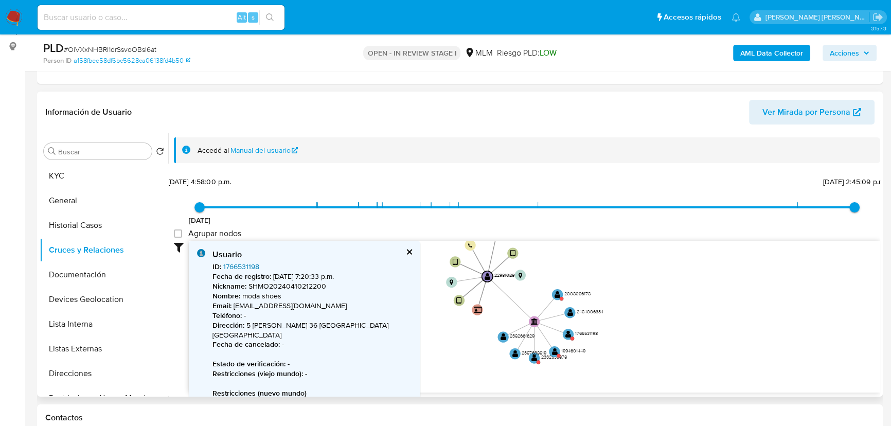
click at [230, 267] on link "1766531198" at bounding box center [241, 266] width 36 height 10
click at [554, 351] on g "user-1994601449  1994601449" at bounding box center [566, 352] width 38 height 14
click at [554, 351] on text "" at bounding box center [557, 352] width 6 height 8
click at [252, 264] on link "1994601449" at bounding box center [242, 266] width 39 height 10
click at [540, 358] on g "user-2332533878  2332533878" at bounding box center [548, 358] width 40 height 14
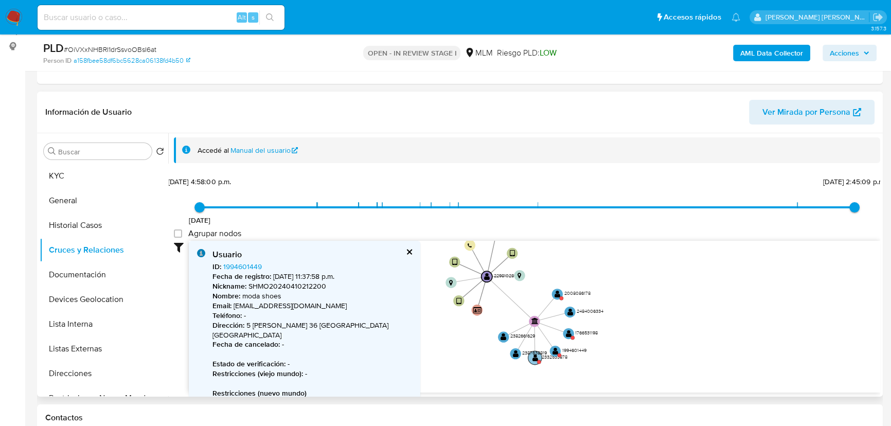
click at [534, 357] on text "" at bounding box center [535, 357] width 6 height 8
click at [241, 262] on link "2332533878" at bounding box center [243, 266] width 41 height 10
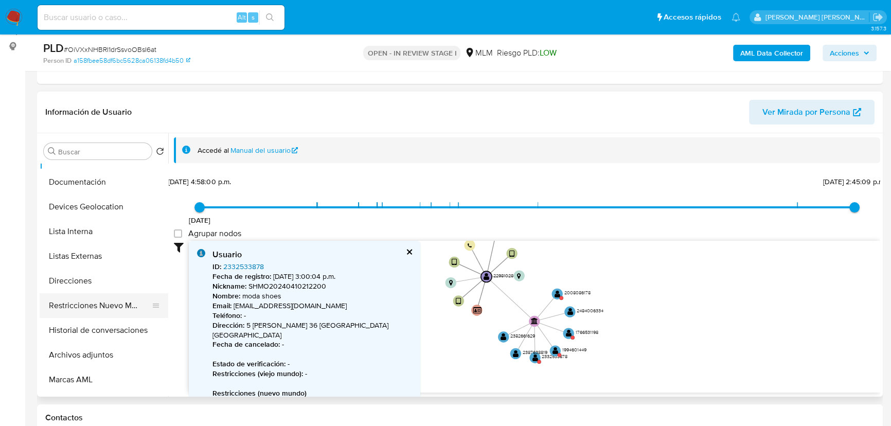
scroll to position [140, 0]
drag, startPoint x: 112, startPoint y: 313, endPoint x: 113, endPoint y: 319, distance: 5.9
click at [111, 313] on button "Archivos adjuntos" at bounding box center [104, 307] width 129 height 25
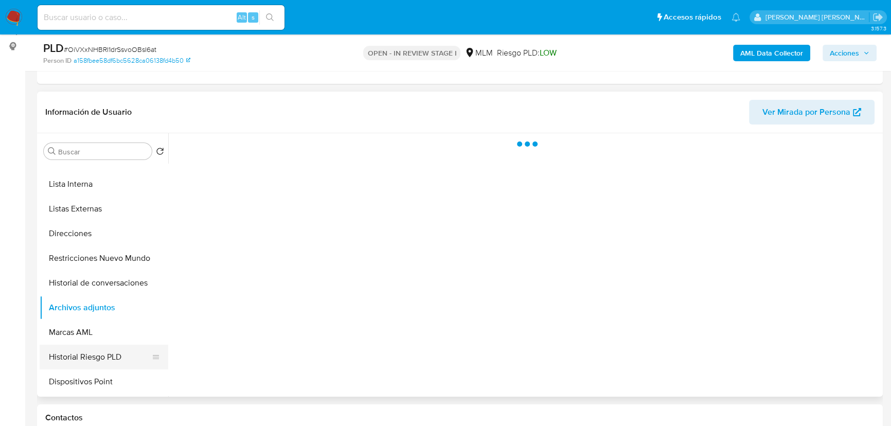
click at [107, 353] on button "Historial Riesgo PLD" at bounding box center [100, 357] width 120 height 25
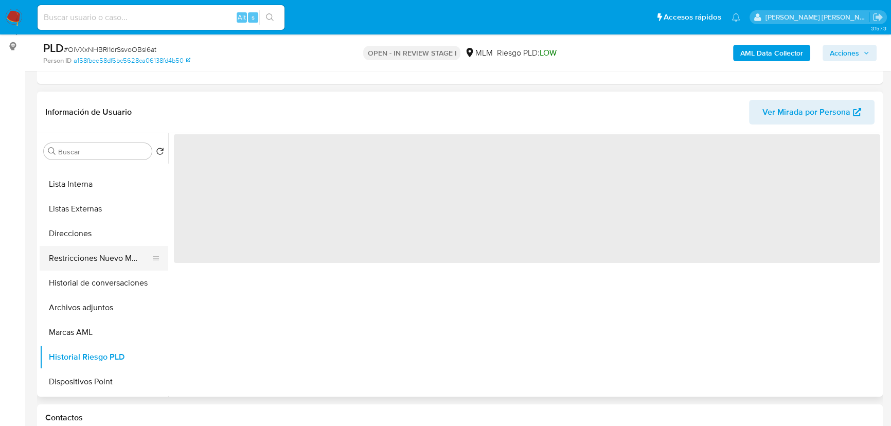
click at [97, 260] on button "Restricciones Nuevo Mundo" at bounding box center [100, 258] width 120 height 25
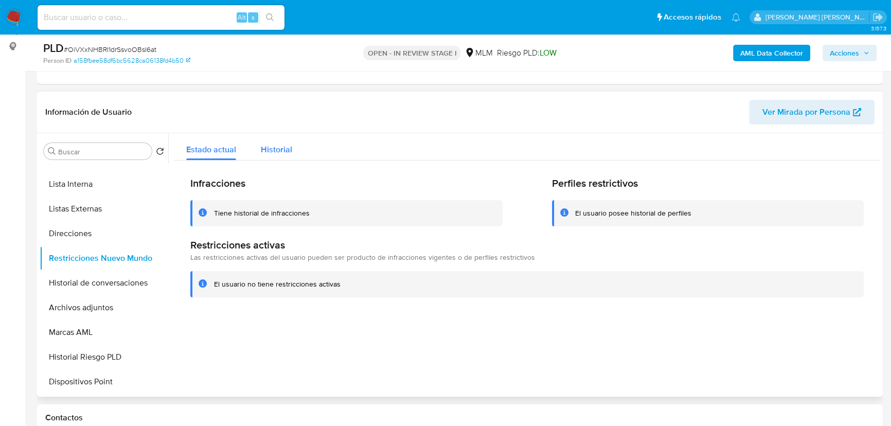
click at [275, 146] on span "Historial" at bounding box center [276, 150] width 31 height 12
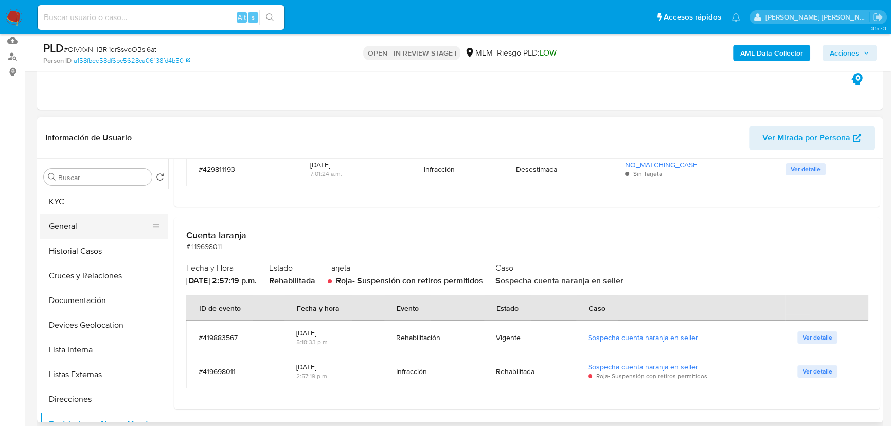
scroll to position [87, 0]
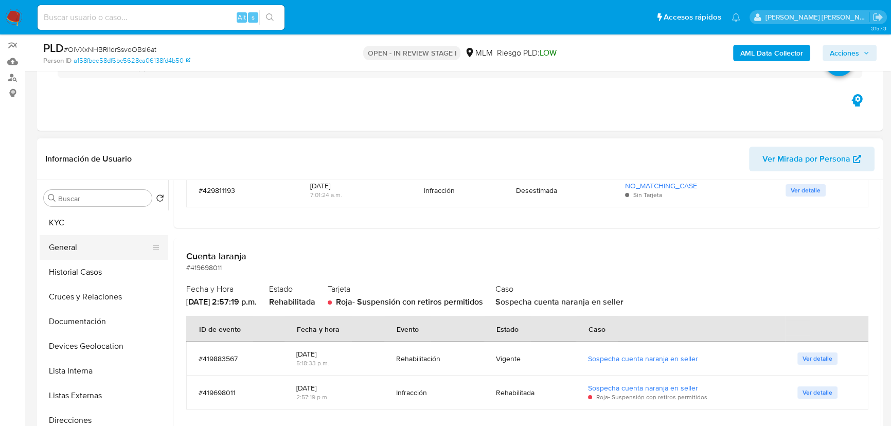
click at [91, 254] on button "General" at bounding box center [100, 247] width 120 height 25
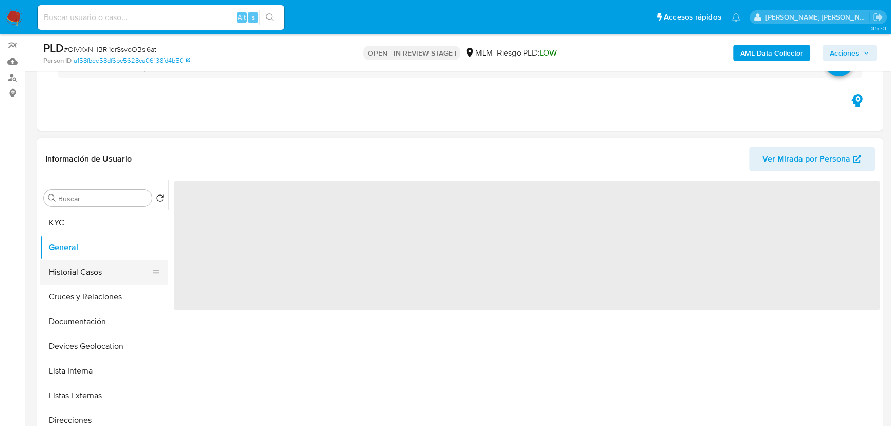
scroll to position [0, 0]
click at [77, 232] on button "KYC" at bounding box center [100, 222] width 120 height 25
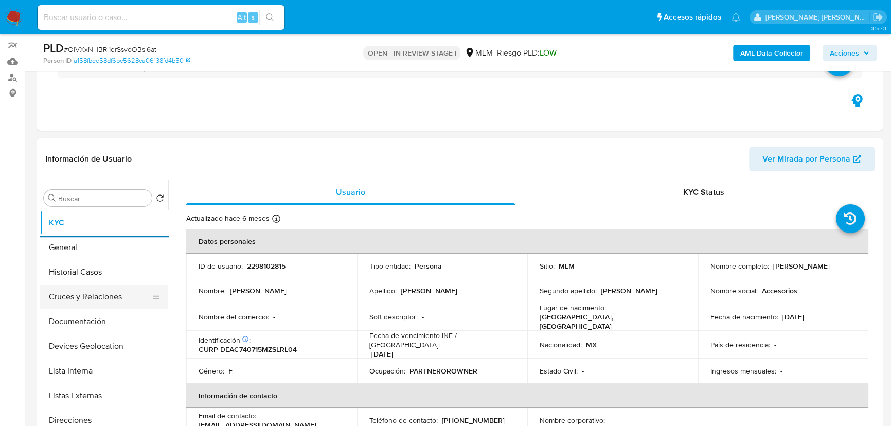
click at [85, 291] on button "Cruces y Relaciones" at bounding box center [100, 296] width 120 height 25
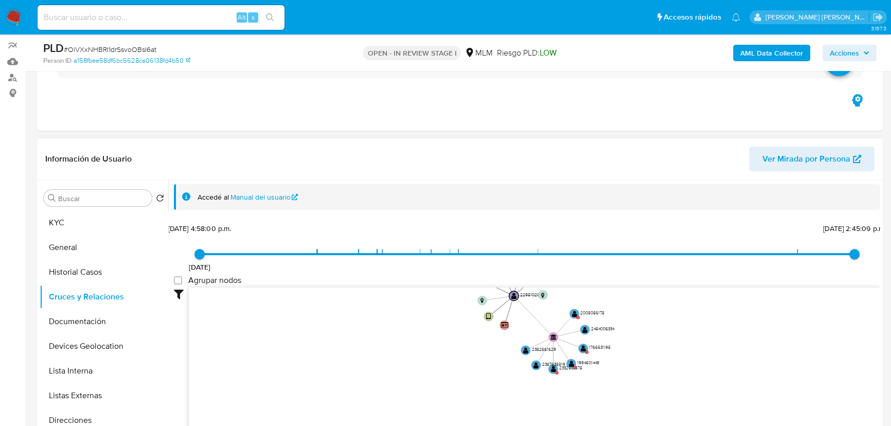
drag, startPoint x: 456, startPoint y: 344, endPoint x: 413, endPoint y: 305, distance: 58.7
click at [413, 305] on icon "user-2298102815  2298102815 device-67c3ff37f3fdc8a3729df62d  device-67ae7f4ea…" at bounding box center [534, 362] width 691 height 149
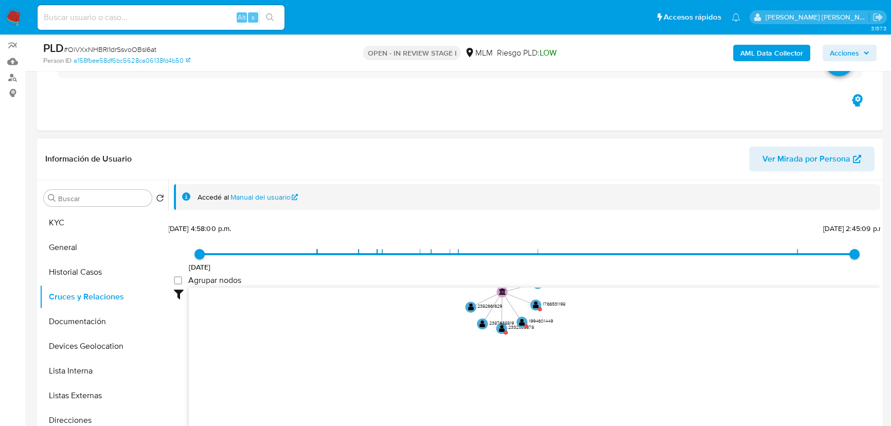
drag, startPoint x: 575, startPoint y: 330, endPoint x: 579, endPoint y: 372, distance: 42.9
click at [580, 374] on icon "user-2298102815  2298102815 device-67c3ff37f3fdc8a3729df62d  device-67ae7f4ea…" at bounding box center [534, 362] width 691 height 149
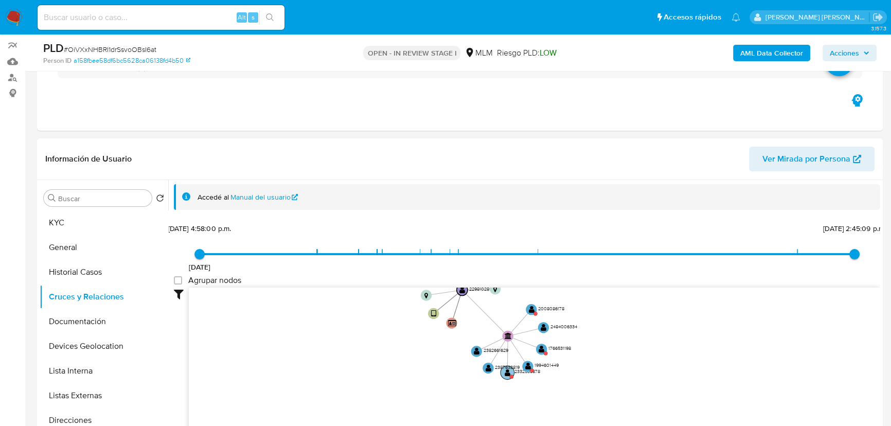
click at [505, 374] on text "" at bounding box center [508, 372] width 6 height 8
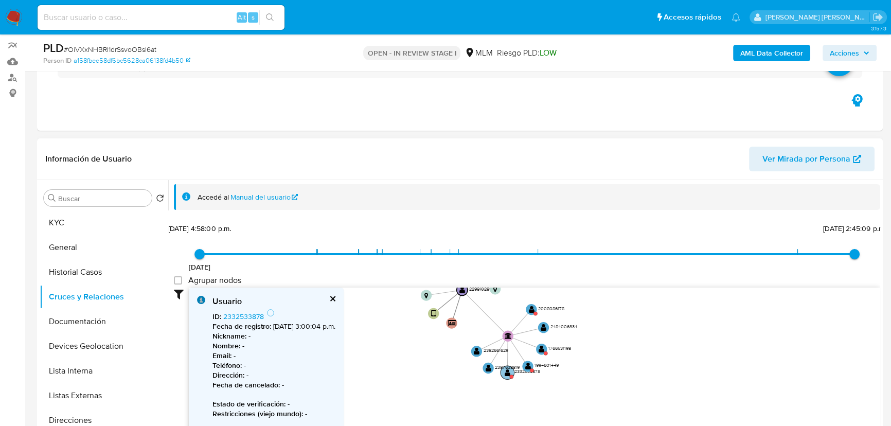
click at [507, 377] on circle at bounding box center [508, 373] width 14 height 14
click at [239, 319] on link "2332533878" at bounding box center [243, 316] width 41 height 10
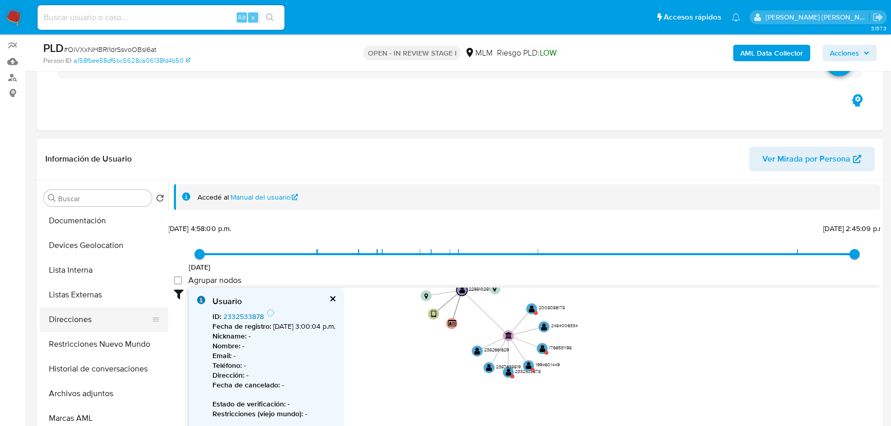
scroll to position [140, 0]
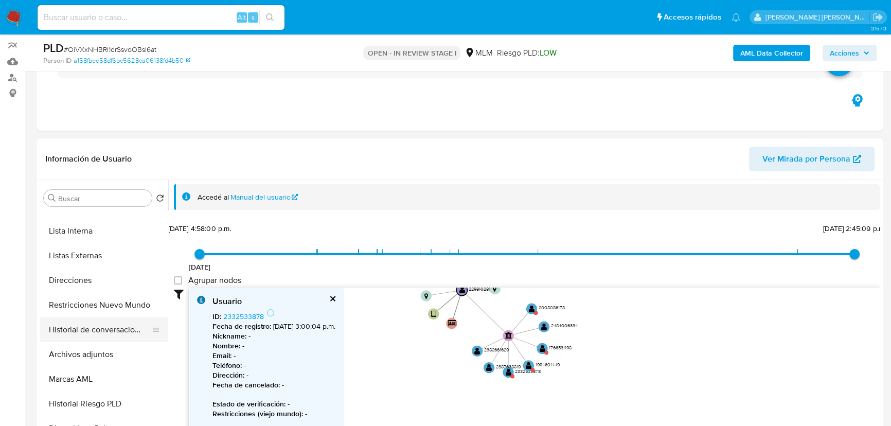
click at [79, 327] on button "Historial de conversaciones" at bounding box center [100, 329] width 120 height 25
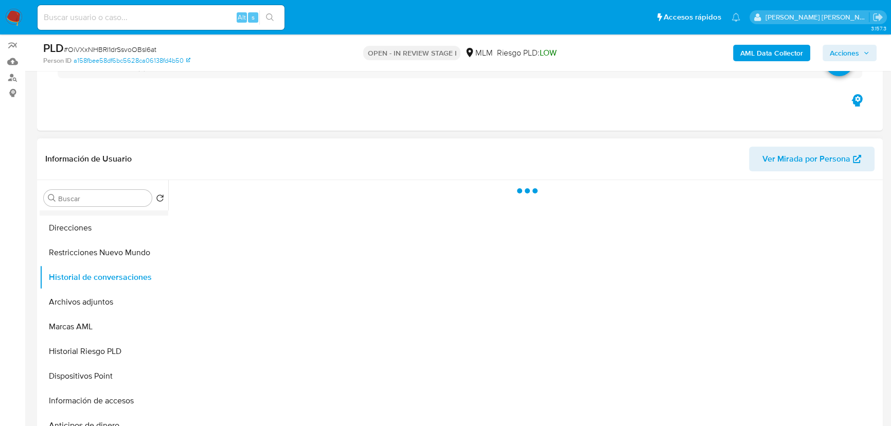
scroll to position [93, 0]
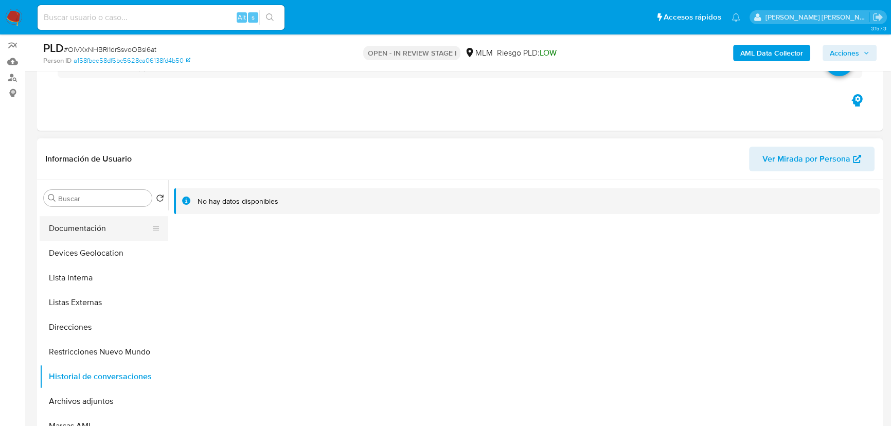
click at [102, 232] on button "Documentación" at bounding box center [100, 228] width 120 height 25
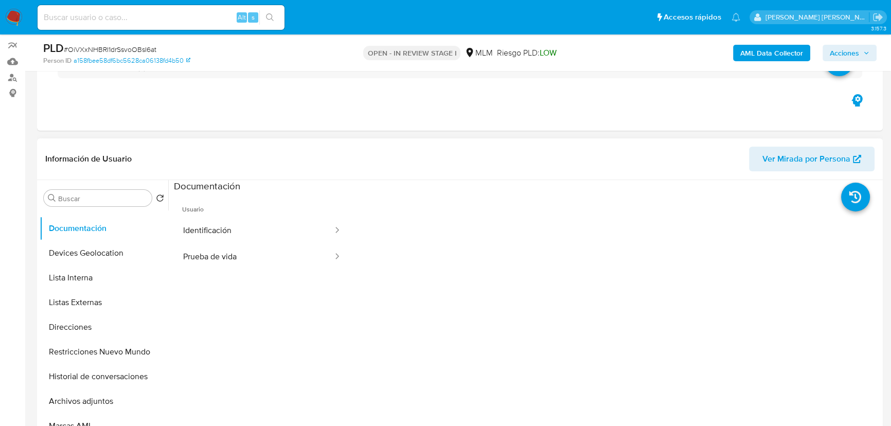
drag, startPoint x: 286, startPoint y: 232, endPoint x: 348, endPoint y: 229, distance: 62.8
click at [288, 231] on button "Identificación" at bounding box center [254, 231] width 160 height 26
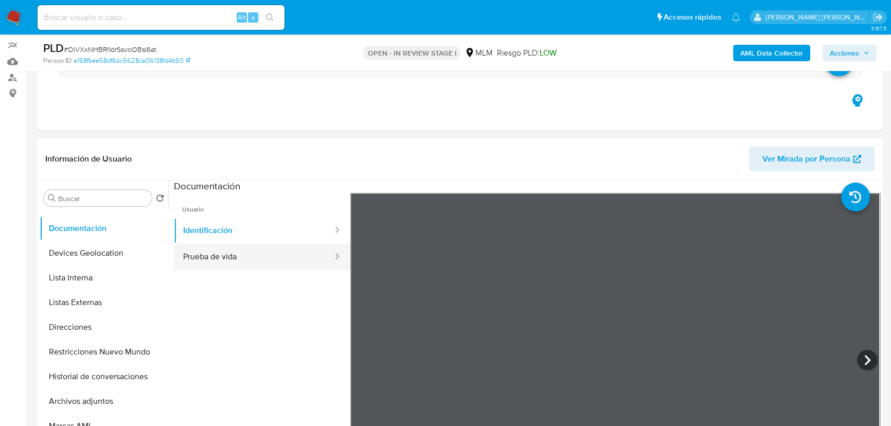
click at [288, 250] on button "Prueba de vida" at bounding box center [254, 257] width 160 height 26
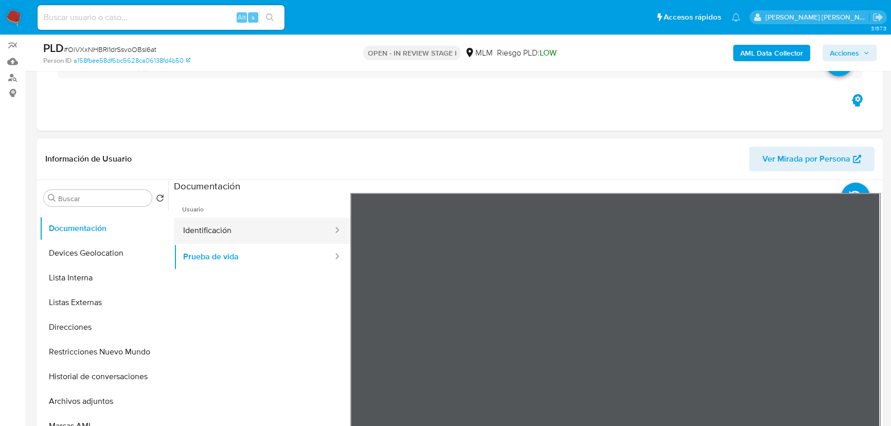
click at [233, 233] on button "Identificación" at bounding box center [254, 231] width 160 height 26
drag, startPoint x: 91, startPoint y: 305, endPoint x: 293, endPoint y: 307, distance: 202.7
click at [92, 305] on button "Listas Externas" at bounding box center [104, 302] width 129 height 25
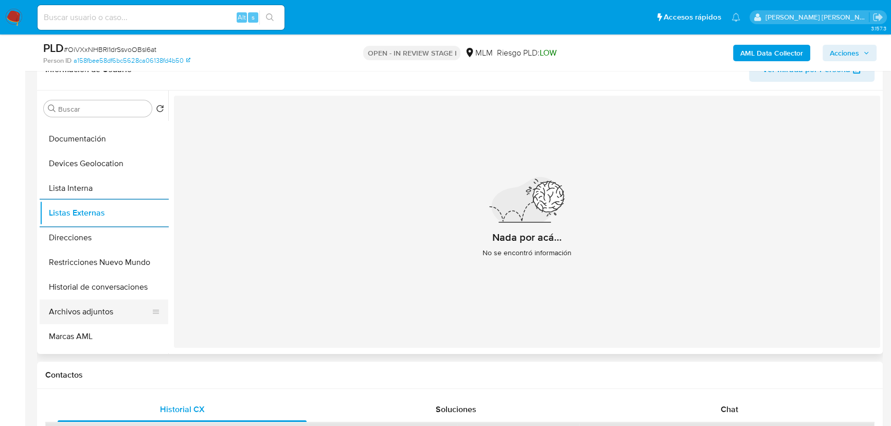
scroll to position [180, 0]
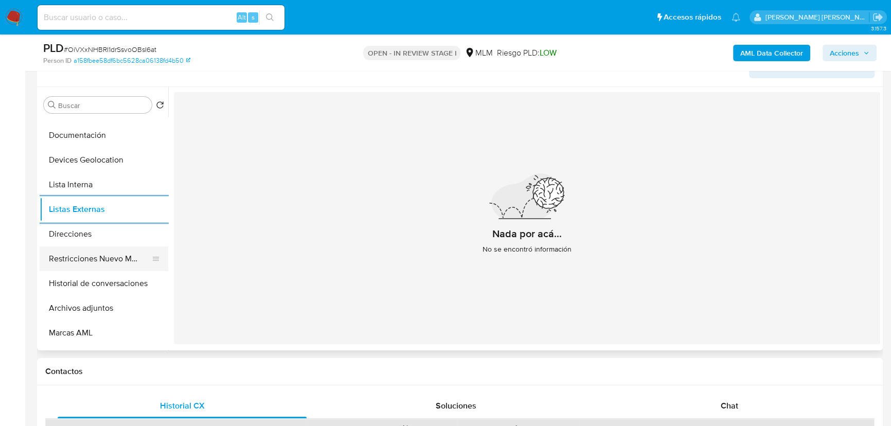
click at [132, 262] on button "Restricciones Nuevo Mundo" at bounding box center [100, 258] width 120 height 25
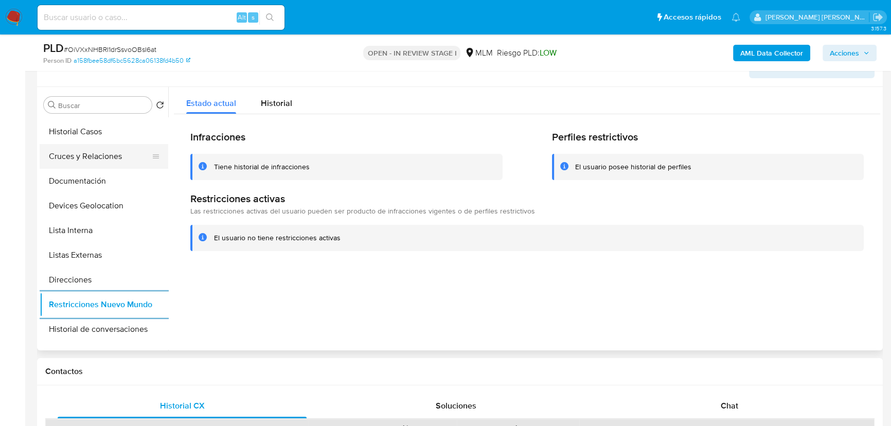
scroll to position [0, 0]
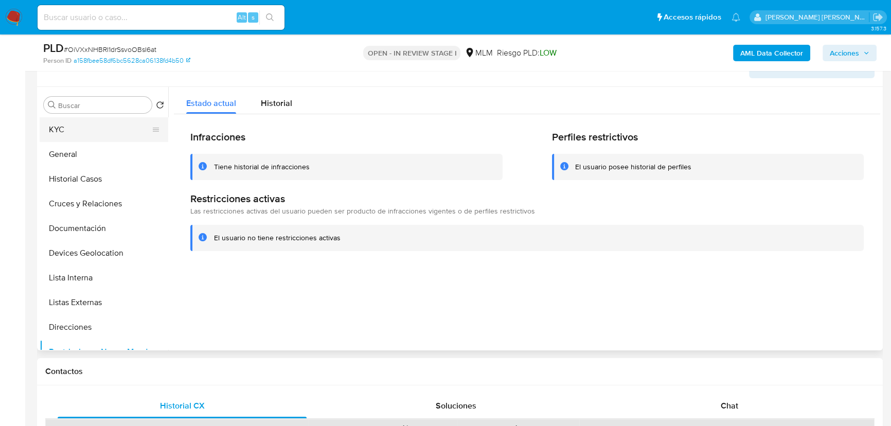
click at [80, 130] on button "KYC" at bounding box center [100, 129] width 120 height 25
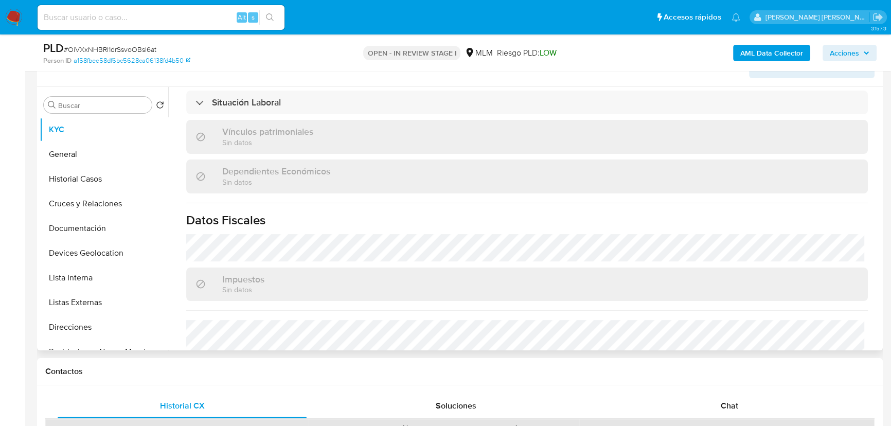
scroll to position [598, 0]
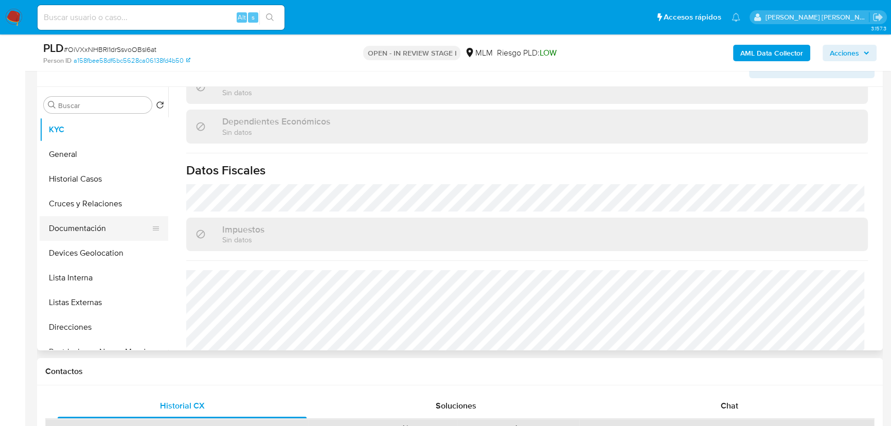
click at [87, 225] on button "Documentación" at bounding box center [100, 228] width 120 height 25
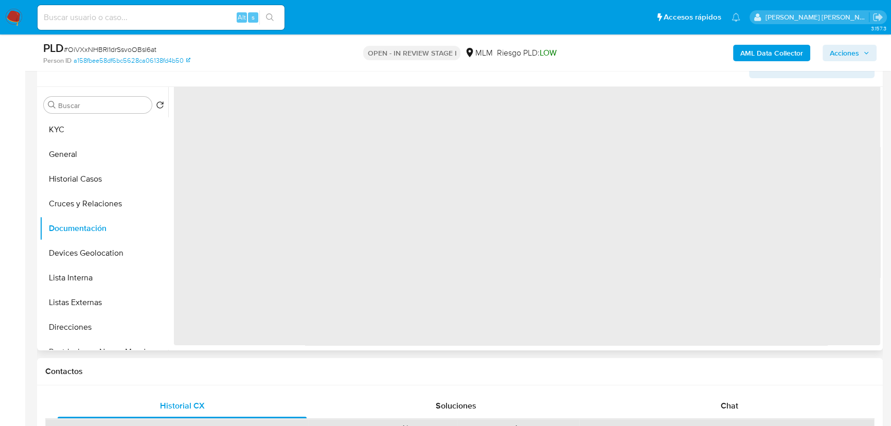
scroll to position [0, 0]
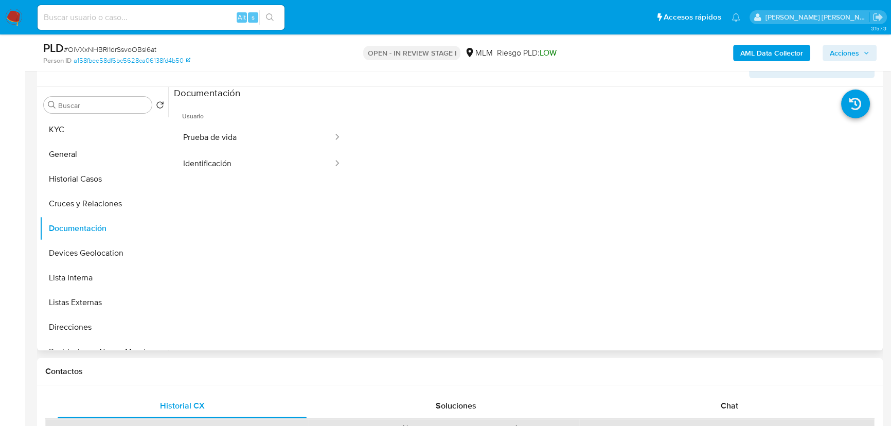
click at [251, 112] on span "Usuario" at bounding box center [262, 112] width 176 height 25
click at [236, 132] on button "Prueba de vida" at bounding box center [254, 138] width 160 height 26
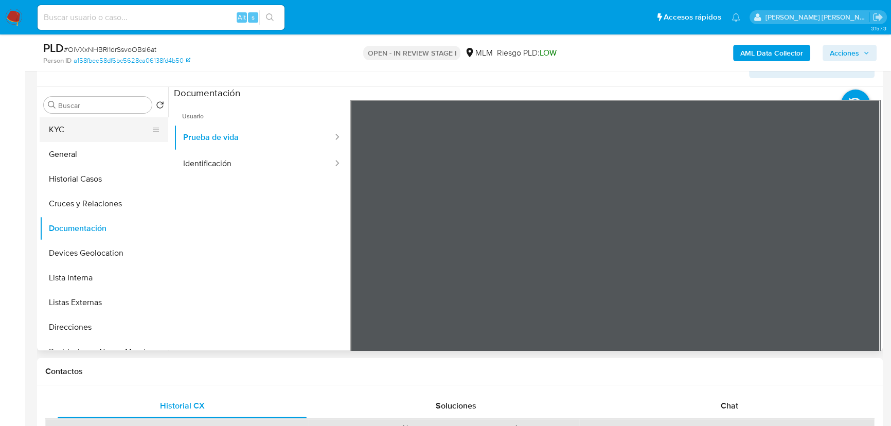
click at [80, 117] on button "KYC" at bounding box center [100, 129] width 120 height 25
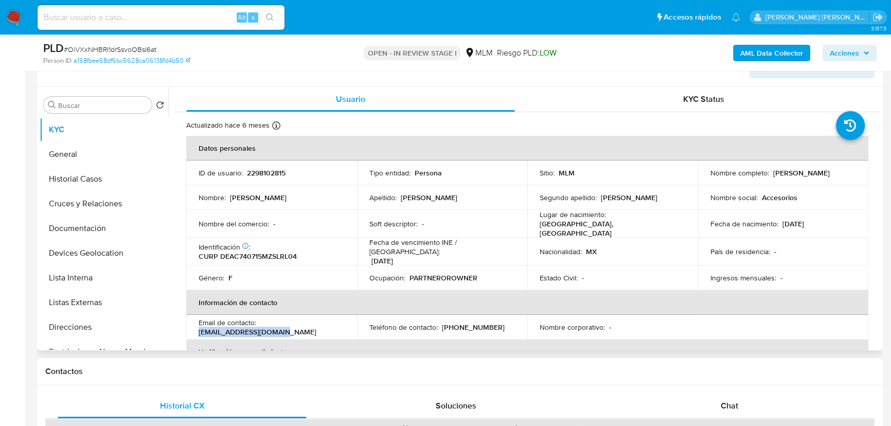
drag, startPoint x: 257, startPoint y: 327, endPoint x: 193, endPoint y: 327, distance: 64.3
click at [193, 327] on td "Email de contacto : edencris01@outlook.com" at bounding box center [271, 327] width 171 height 25
copy p "edencris01@outlook.com"
click at [390, 256] on p "31/12/2034" at bounding box center [382, 260] width 22 height 9
click at [466, 323] on p "(33) 11950604" at bounding box center [473, 327] width 63 height 9
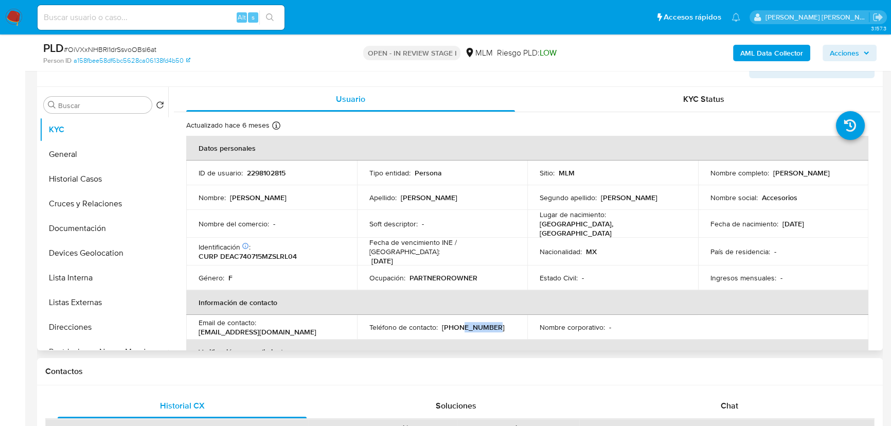
click at [466, 323] on p "(33) 11950604" at bounding box center [473, 327] width 63 height 9
copy p "11950604"
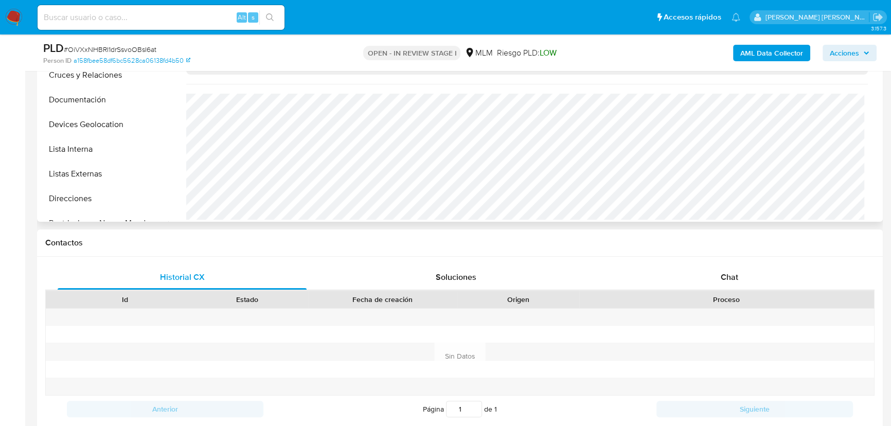
scroll to position [227, 0]
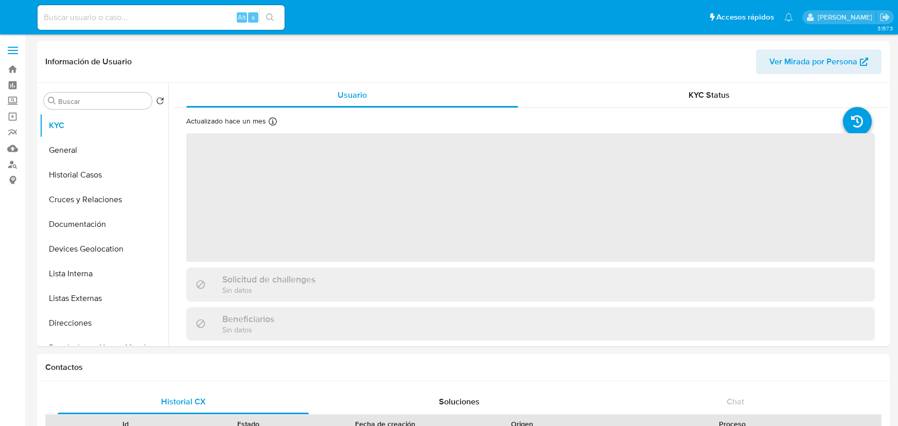
select select "10"
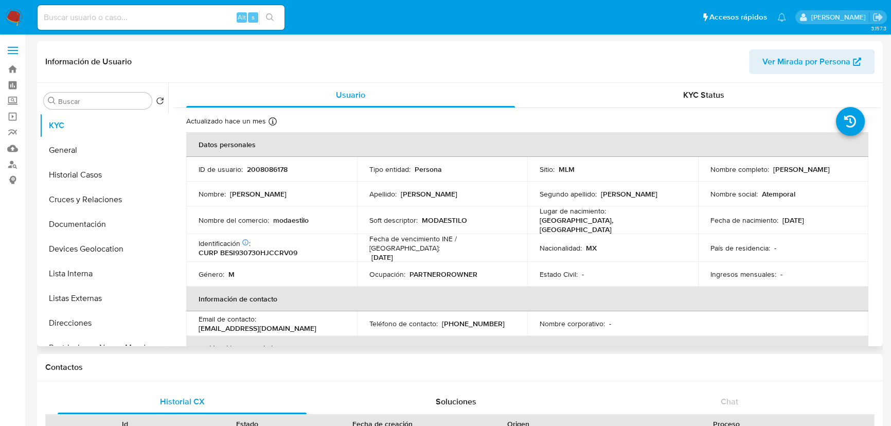
click at [769, 208] on td "Fecha de nacimiento : [DEMOGRAPHIC_DATA]" at bounding box center [783, 220] width 171 height 28
click at [98, 206] on button "Cruces y Relaciones" at bounding box center [100, 199] width 120 height 25
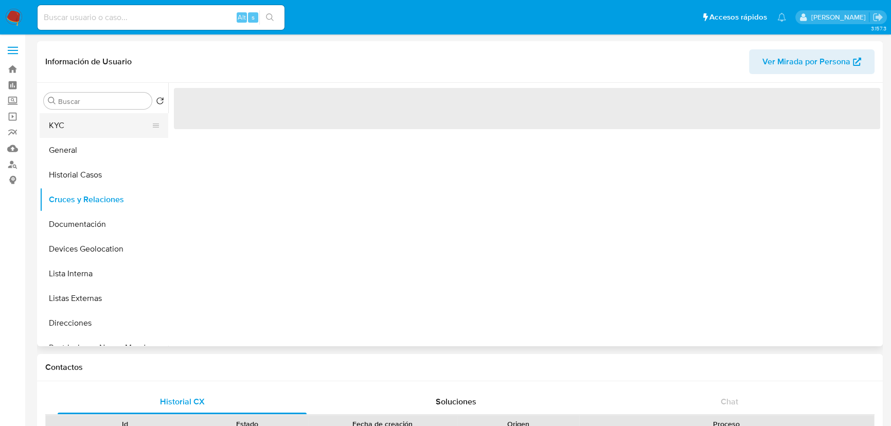
click at [87, 121] on button "KYC" at bounding box center [100, 125] width 120 height 25
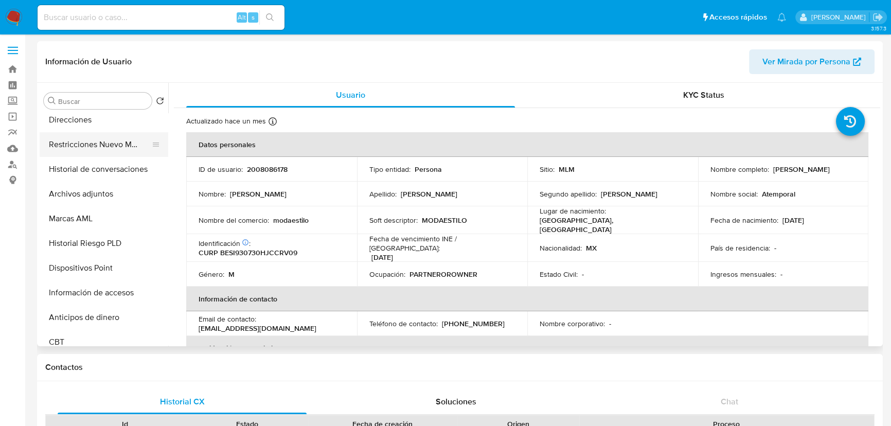
scroll to position [187, 0]
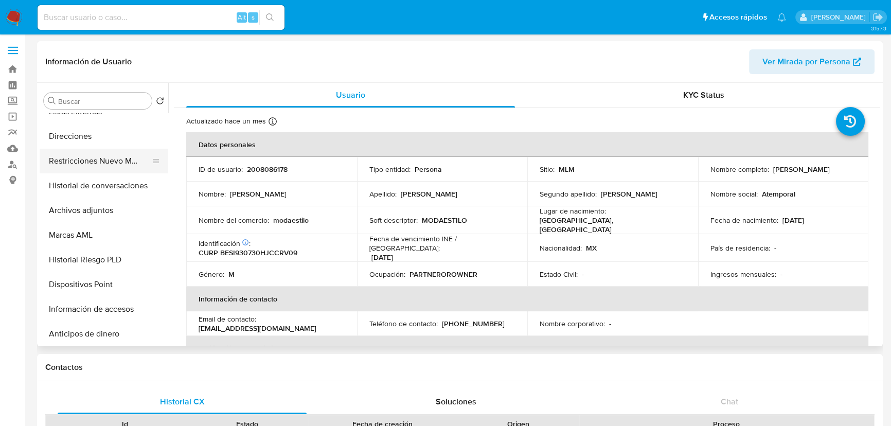
click at [107, 168] on button "Restricciones Nuevo Mundo" at bounding box center [100, 161] width 120 height 25
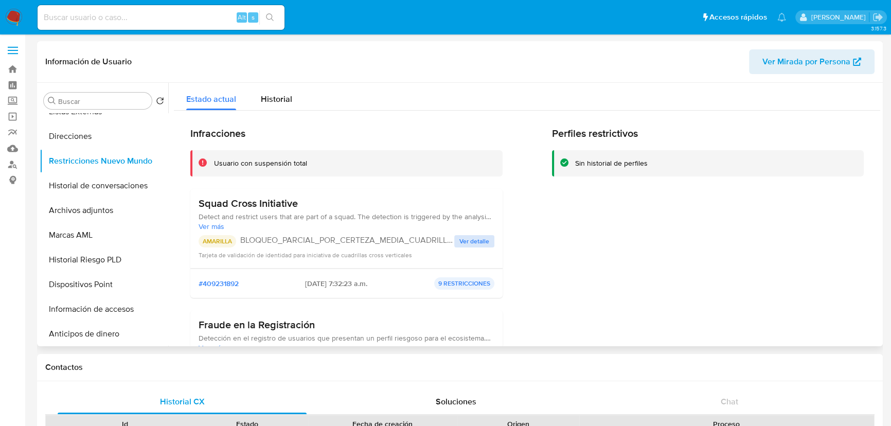
drag, startPoint x: 485, startPoint y: 234, endPoint x: 488, endPoint y: 245, distance: 12.2
click at [486, 234] on div "Squad Cross Initiative Detect and restrict users that are part of a squad. The …" at bounding box center [347, 228] width 296 height 63
click at [483, 242] on span "Ver detalle" at bounding box center [474, 241] width 30 height 10
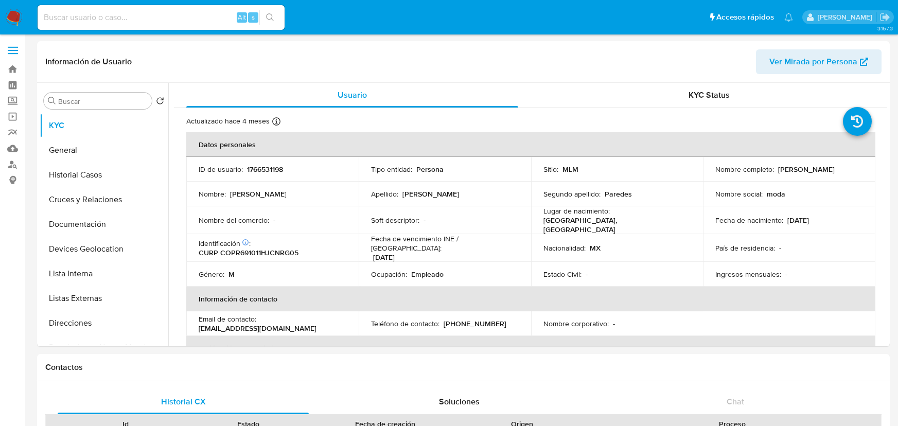
select select "10"
click at [97, 163] on button "Historial Casos" at bounding box center [100, 175] width 120 height 25
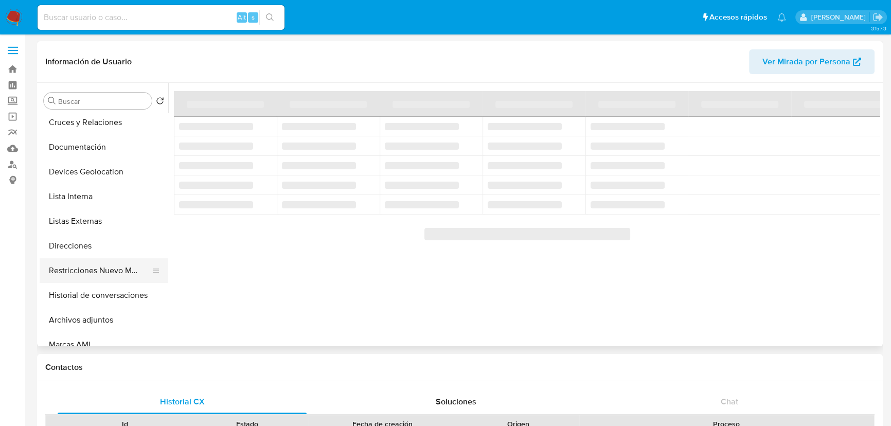
scroll to position [93, 0]
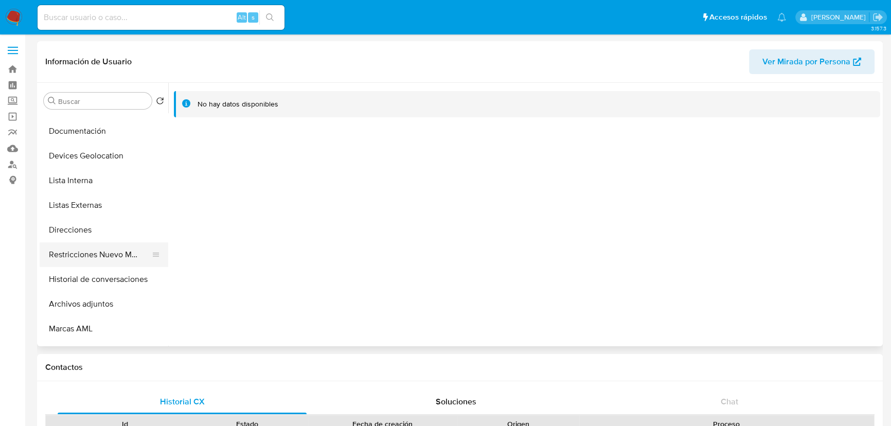
click at [123, 256] on button "Restricciones Nuevo Mundo" at bounding box center [100, 254] width 120 height 25
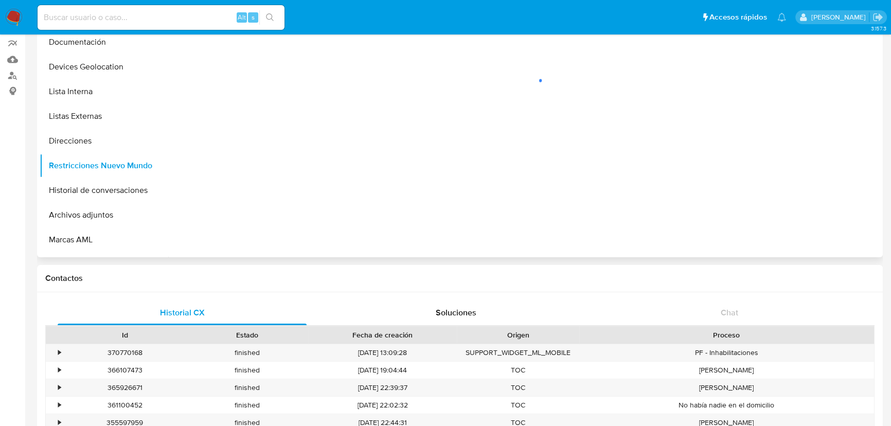
scroll to position [0, 0]
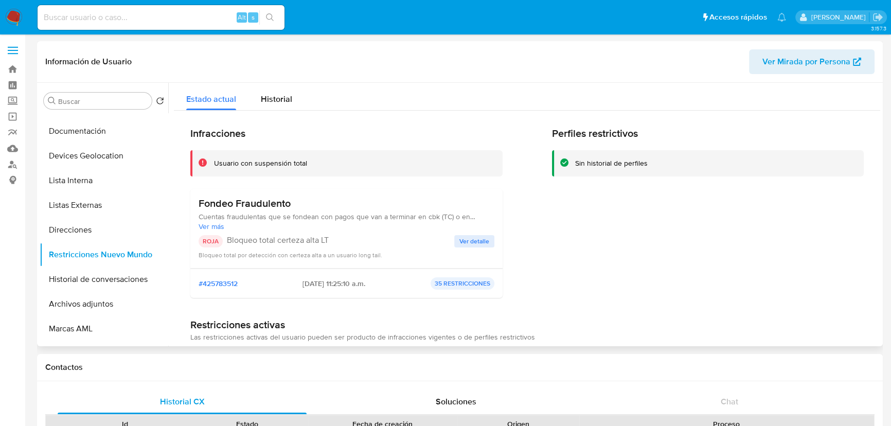
click at [488, 242] on button "Ver detalle" at bounding box center [474, 241] width 40 height 12
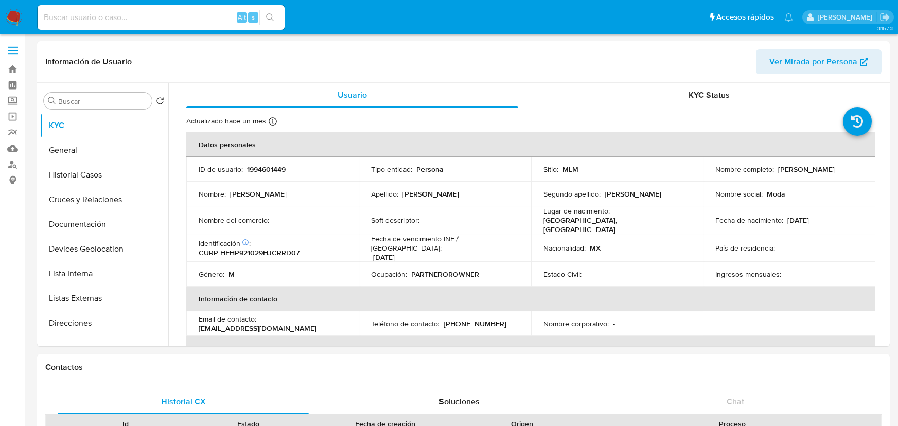
select select "10"
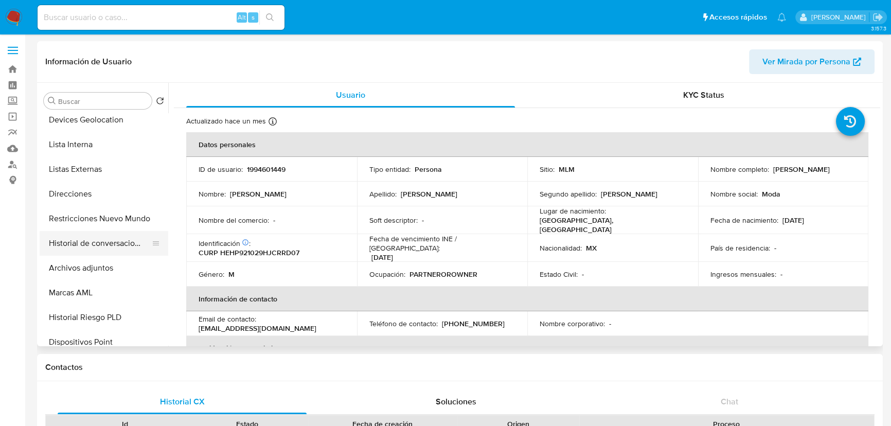
scroll to position [140, 0]
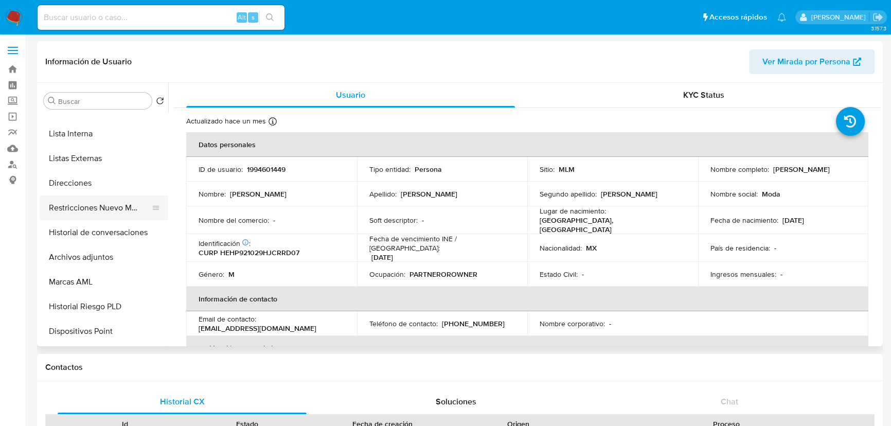
click at [109, 207] on button "Restricciones Nuevo Mundo" at bounding box center [100, 207] width 120 height 25
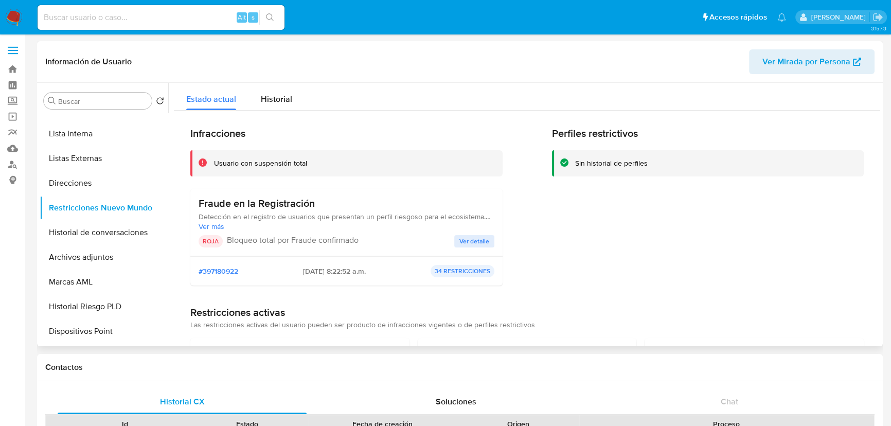
click at [472, 247] on div "Fraude en la Registración Detección en el registro de usuarios que presentan un…" at bounding box center [346, 222] width 312 height 67
click at [473, 239] on span "Ver detalle" at bounding box center [474, 241] width 30 height 10
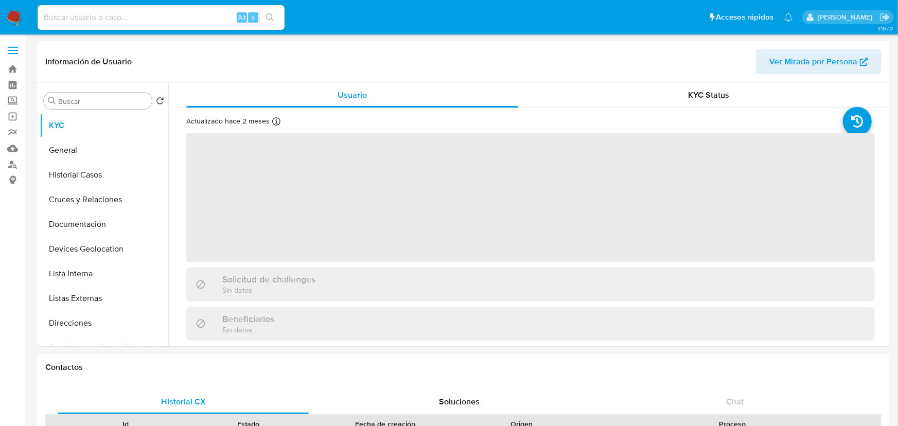
select select "10"
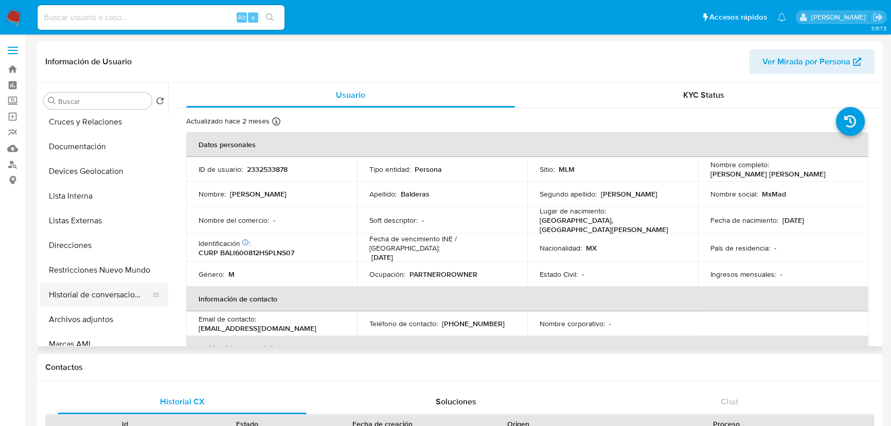
scroll to position [140, 0]
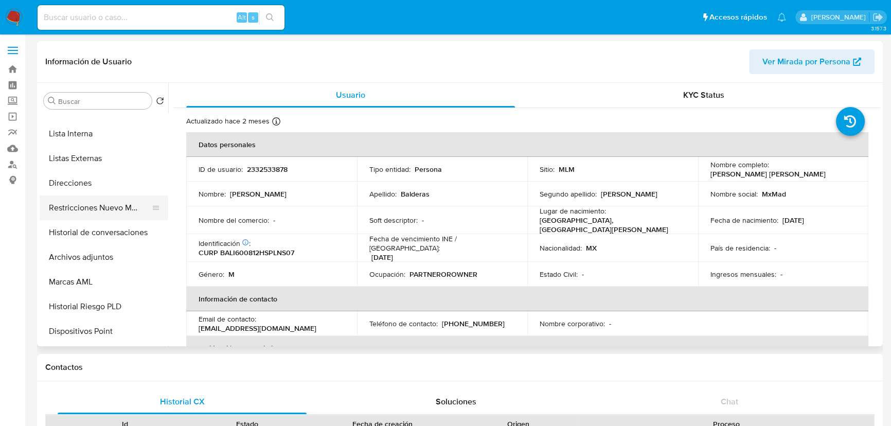
click at [137, 203] on button "Restricciones Nuevo Mundo" at bounding box center [100, 207] width 120 height 25
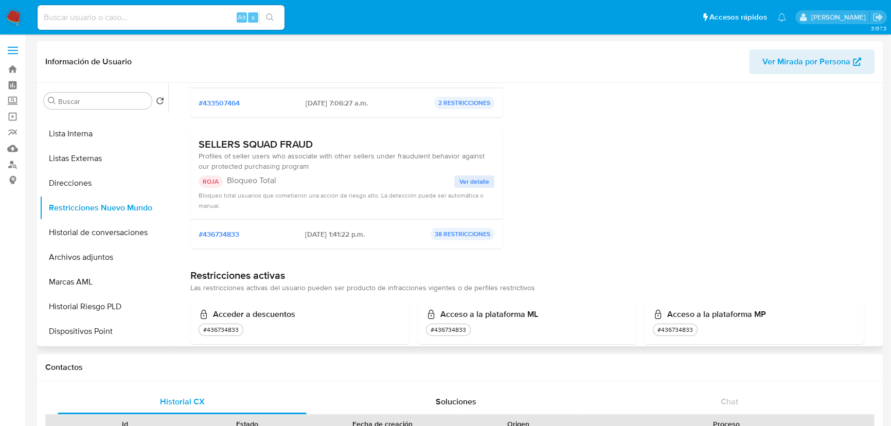
scroll to position [187, 0]
click at [476, 182] on span "Ver detalle" at bounding box center [474, 180] width 30 height 10
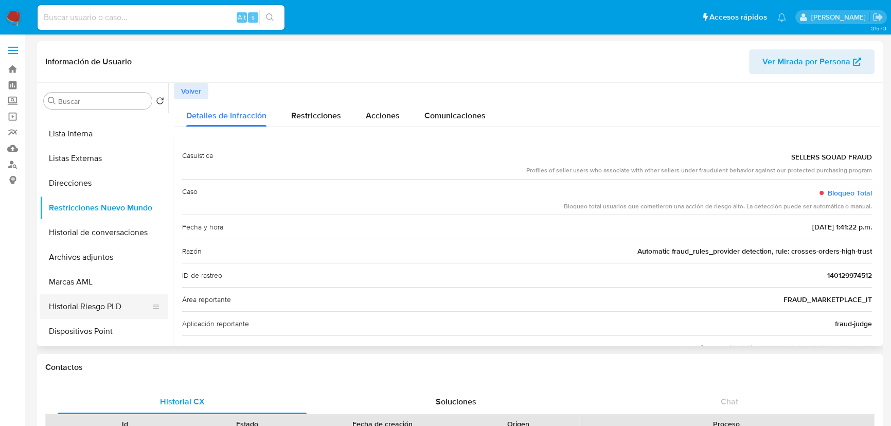
drag, startPoint x: 67, startPoint y: 294, endPoint x: 74, endPoint y: 294, distance: 6.7
click at [68, 294] on button "Historial Riesgo PLD" at bounding box center [100, 306] width 120 height 25
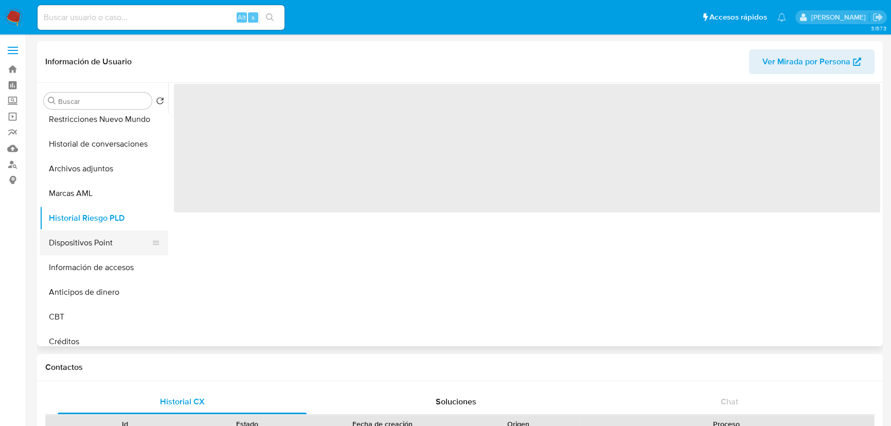
scroll to position [280, 0]
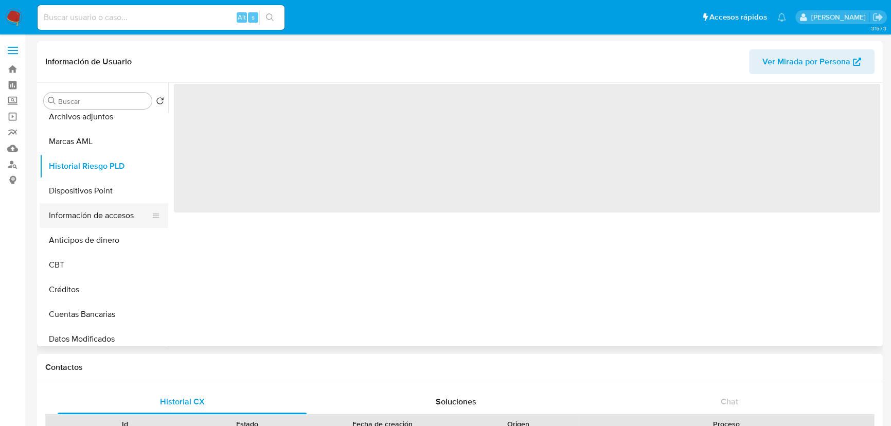
click at [115, 209] on button "Información de accesos" at bounding box center [100, 215] width 120 height 25
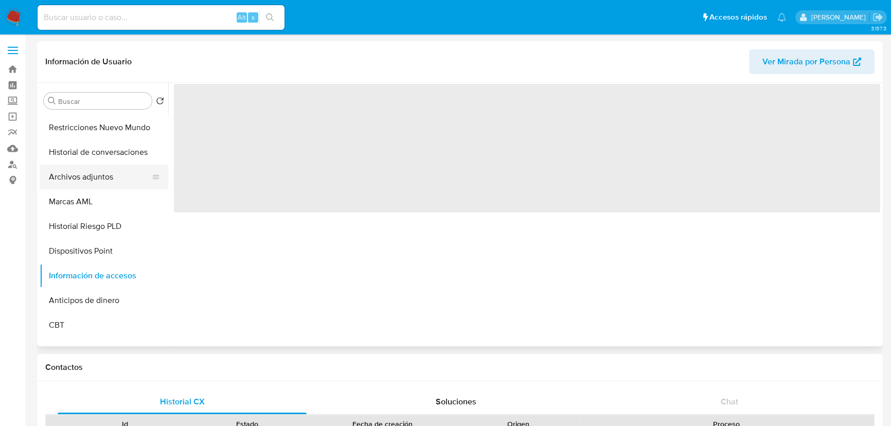
scroll to position [187, 0]
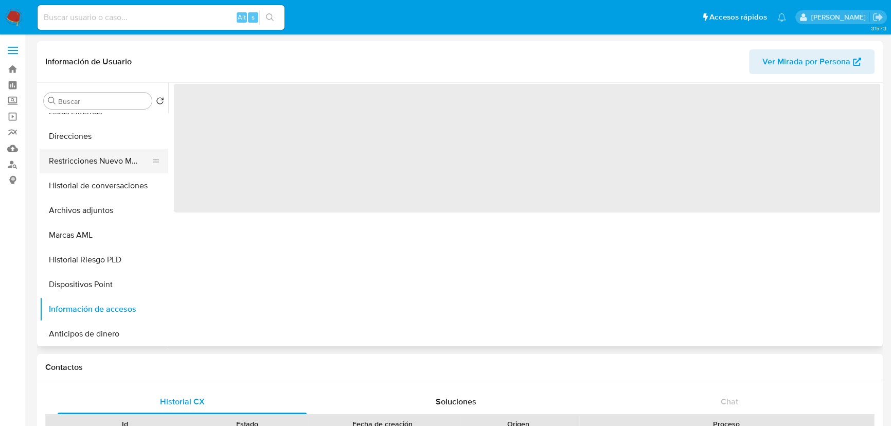
click at [128, 154] on button "Restricciones Nuevo Mundo" at bounding box center [100, 161] width 120 height 25
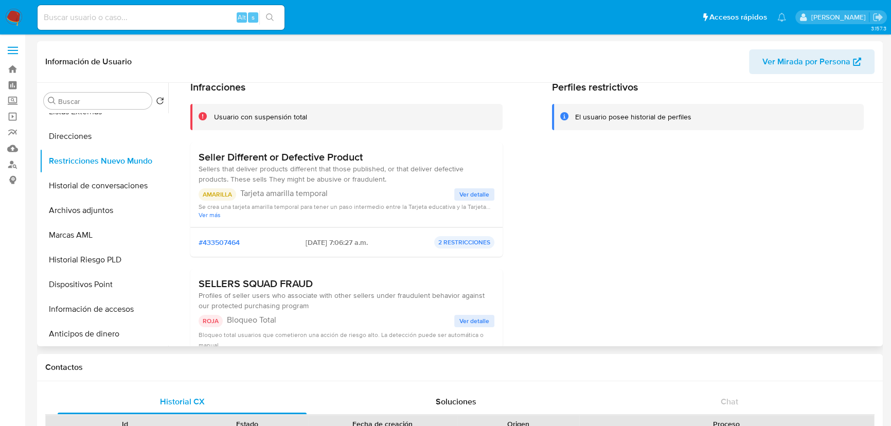
scroll to position [140, 0]
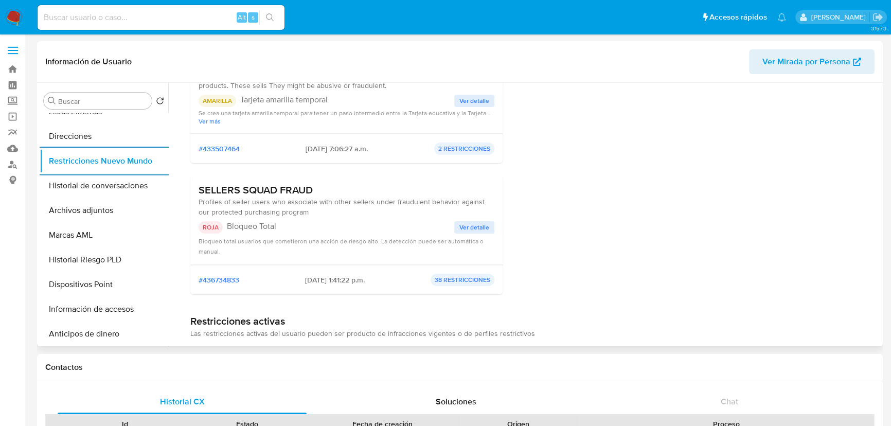
click at [268, 258] on div "SELLERS SQUAD FRAUD Profiles of seller users who associate with other sellers u…" at bounding box center [346, 220] width 312 height 90
click at [486, 222] on span "Ver detalle" at bounding box center [474, 227] width 30 height 10
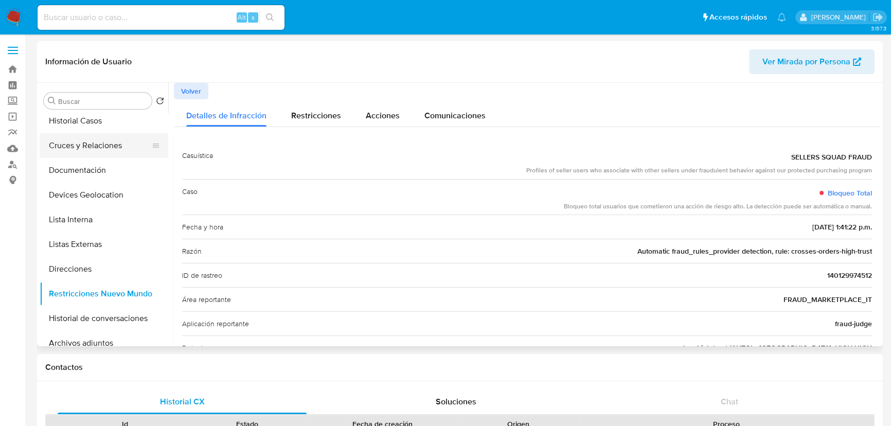
scroll to position [0, 0]
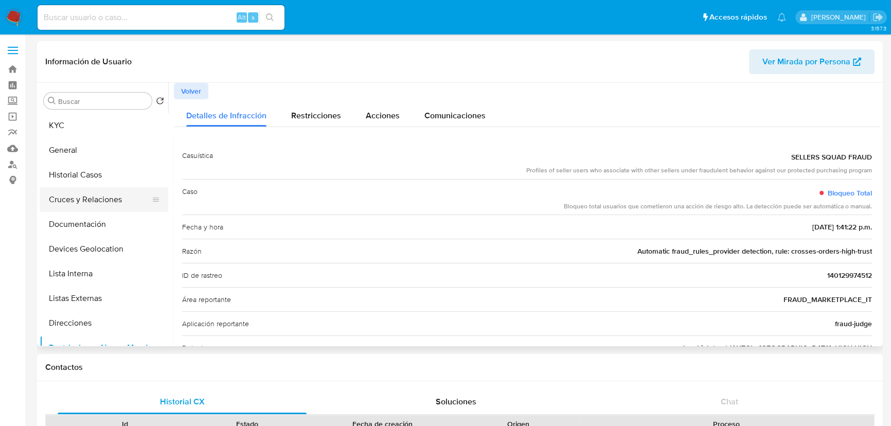
click at [113, 201] on button "Cruces y Relaciones" at bounding box center [100, 199] width 120 height 25
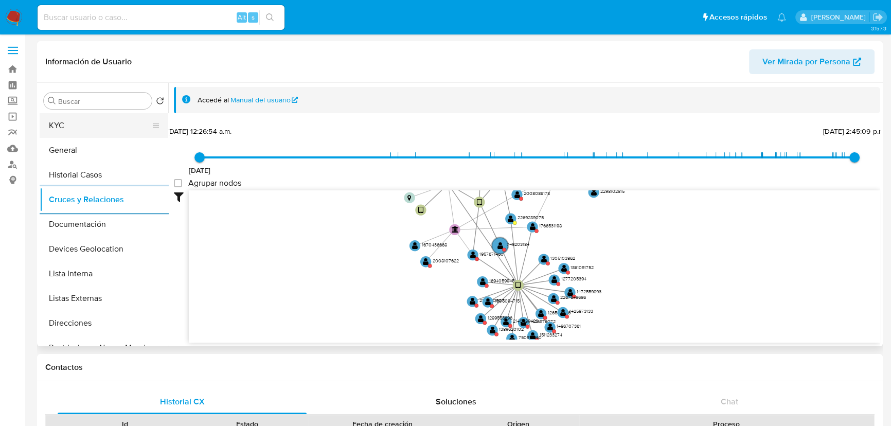
drag, startPoint x: 107, startPoint y: 121, endPoint x: 154, endPoint y: 128, distance: 47.7
click at [108, 120] on button "KYC" at bounding box center [100, 125] width 120 height 25
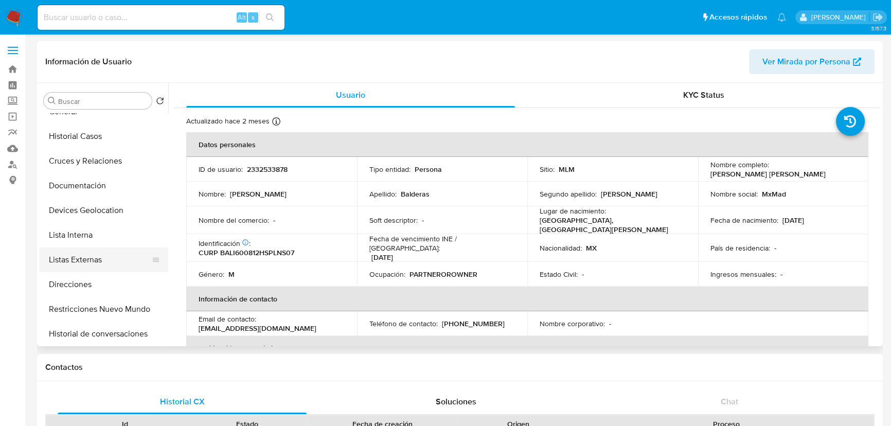
scroll to position [46, 0]
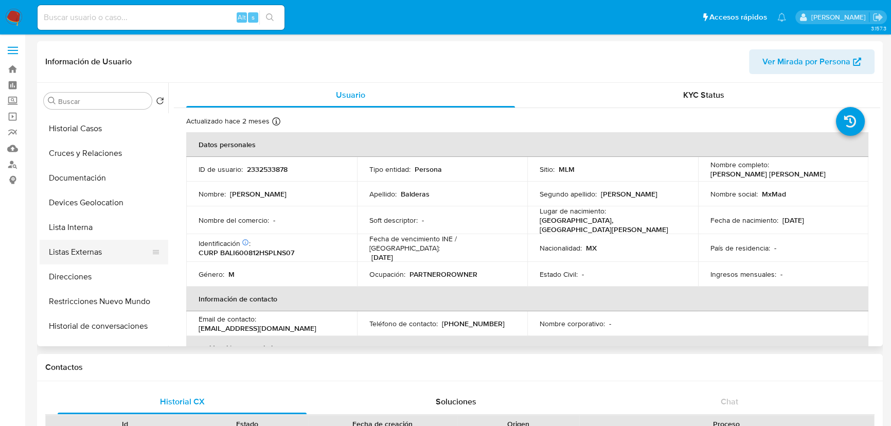
select select "10"
click at [133, 299] on button "Restricciones Nuevo Mundo" at bounding box center [100, 301] width 120 height 25
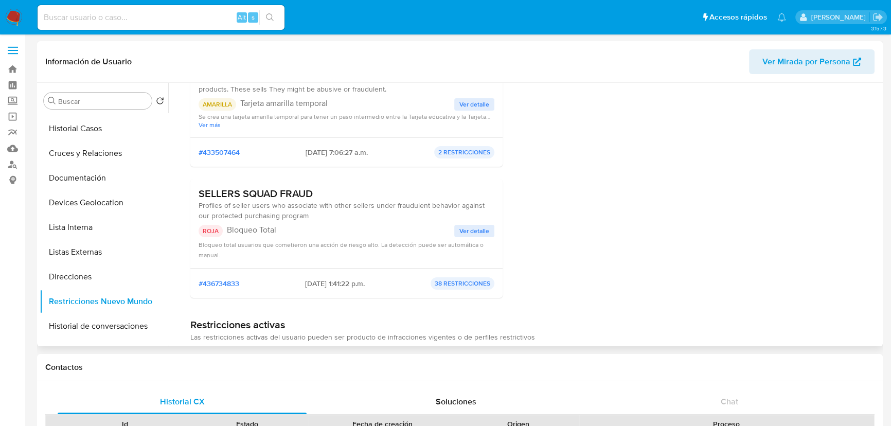
scroll to position [140, 0]
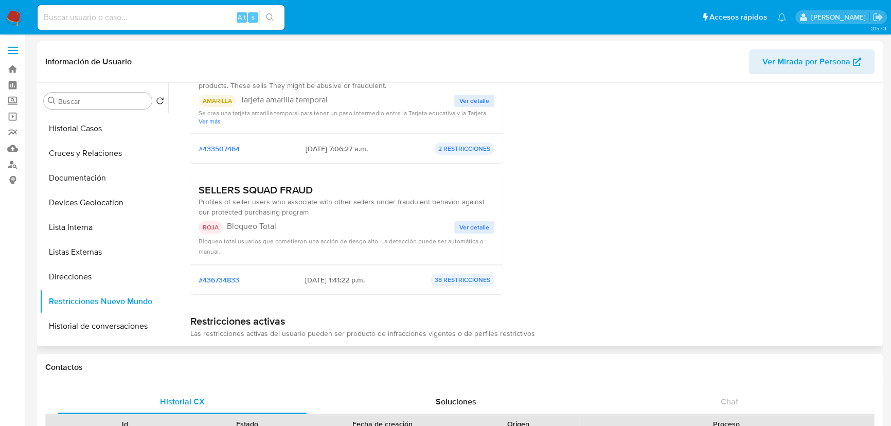
click at [461, 234] on div "ROJA Bloqueo Total Ver detalle Bloqueo total usuarios que cometieron una acción…" at bounding box center [347, 238] width 296 height 35
click at [466, 224] on span "Ver detalle" at bounding box center [474, 227] width 30 height 10
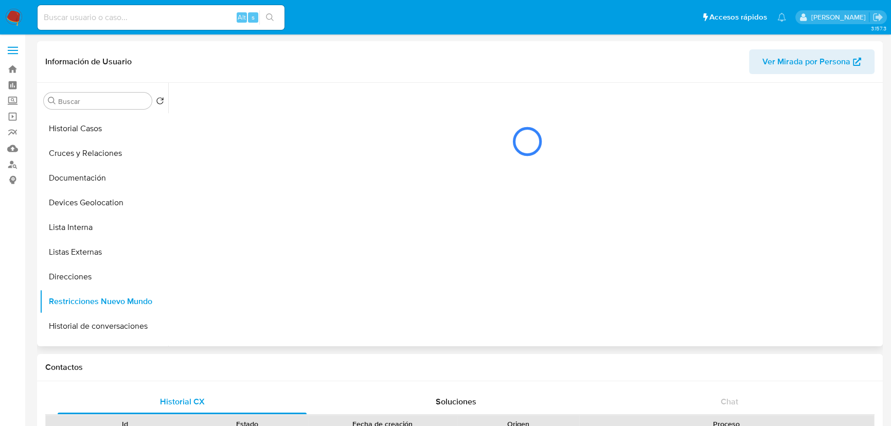
scroll to position [0, 0]
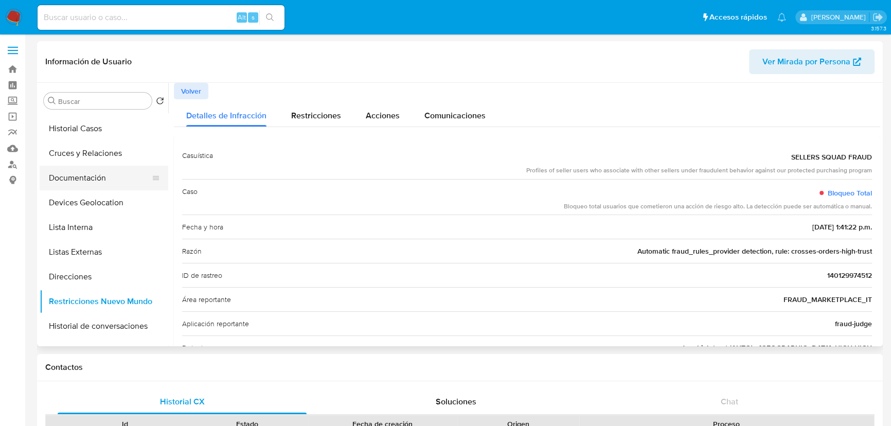
drag, startPoint x: 68, startPoint y: 175, endPoint x: 76, endPoint y: 179, distance: 9.2
click at [68, 175] on button "Documentación" at bounding box center [100, 178] width 120 height 25
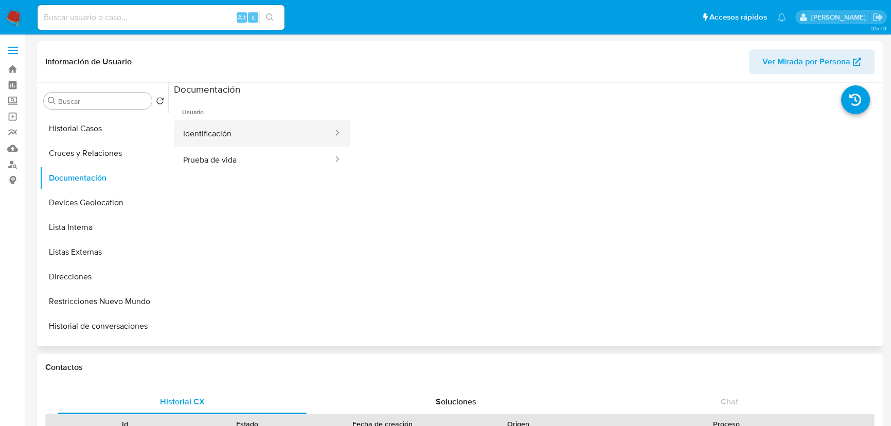
click at [227, 131] on button "Identificación" at bounding box center [254, 133] width 160 height 26
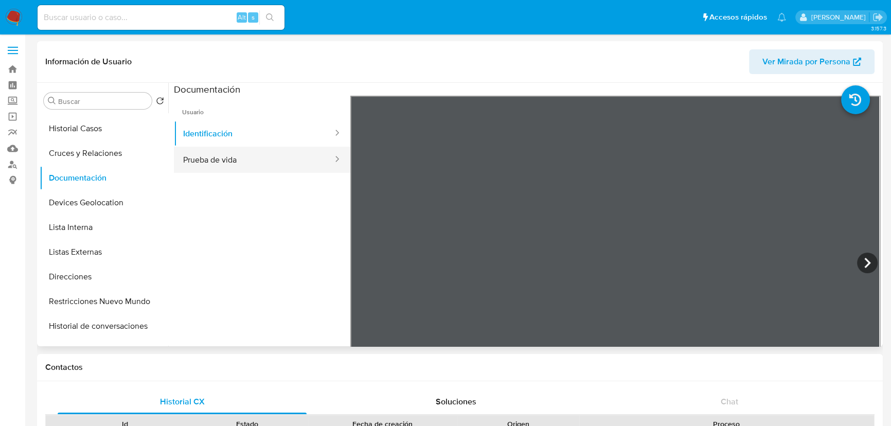
click at [261, 167] on button "Prueba de vida" at bounding box center [254, 160] width 160 height 26
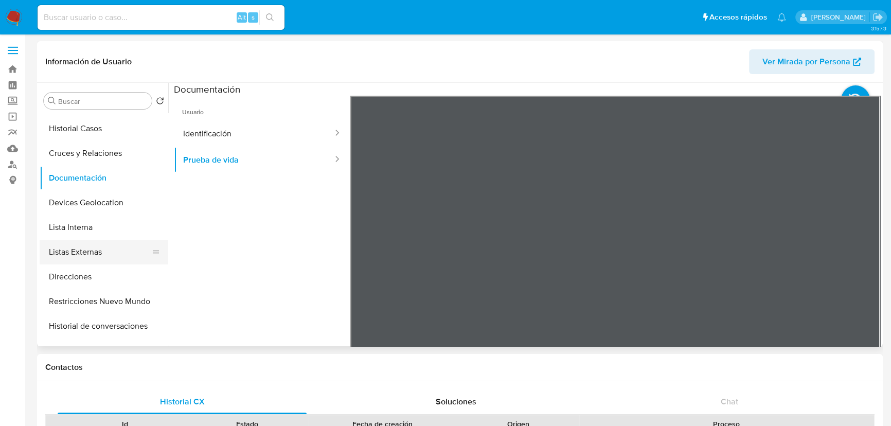
click at [104, 241] on button "Listas Externas" at bounding box center [100, 252] width 120 height 25
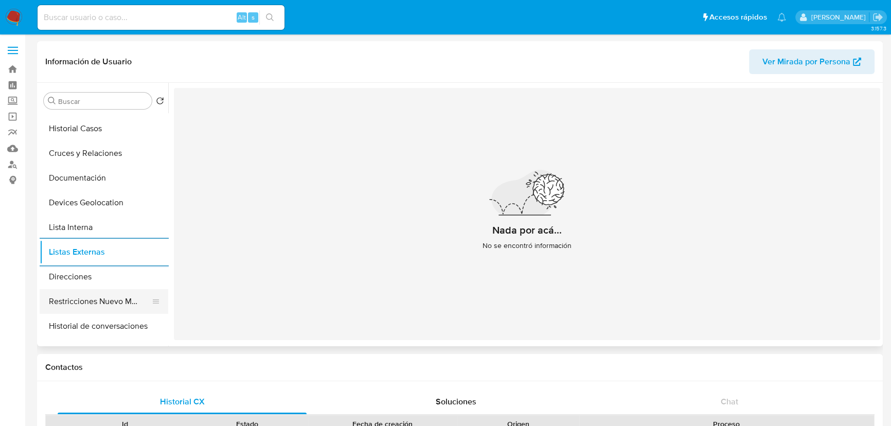
drag, startPoint x: 139, startPoint y: 298, endPoint x: 163, endPoint y: 295, distance: 23.9
click at [138, 298] on button "Restricciones Nuevo Mundo" at bounding box center [100, 301] width 120 height 25
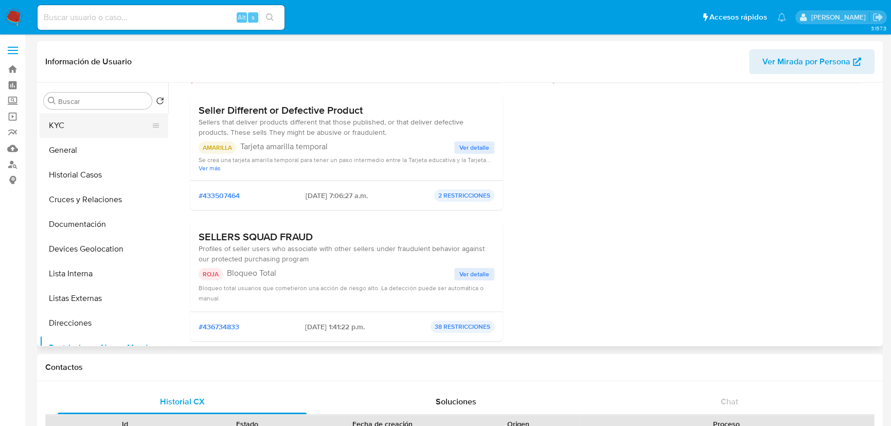
click at [60, 129] on button "KYC" at bounding box center [100, 125] width 120 height 25
